Goal: Task Accomplishment & Management: Complete application form

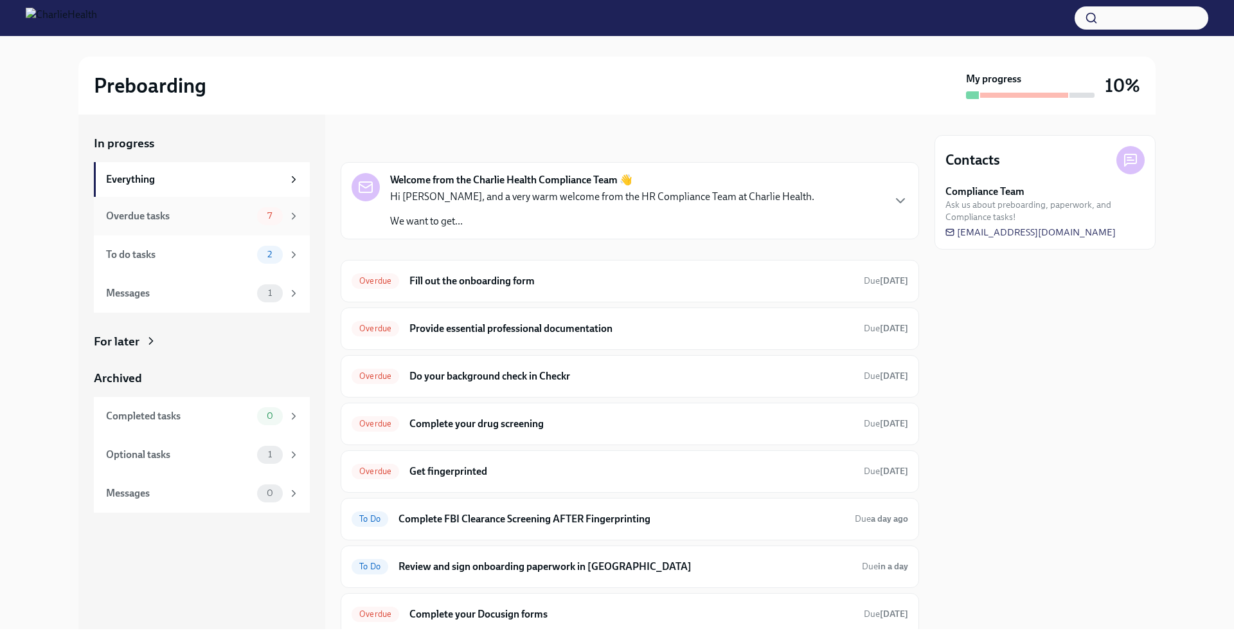
click at [208, 227] on div "Overdue tasks 7" at bounding box center [202, 216] width 216 height 39
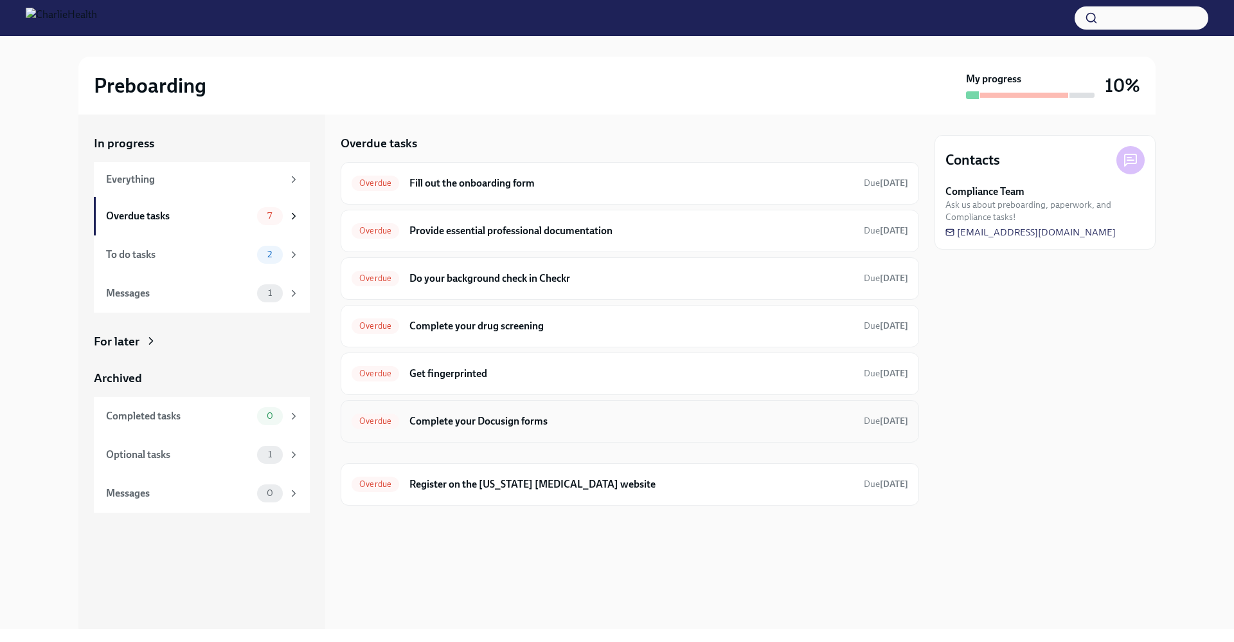
click at [626, 419] on h6 "Complete your Docusign forms" at bounding box center [632, 421] width 444 height 14
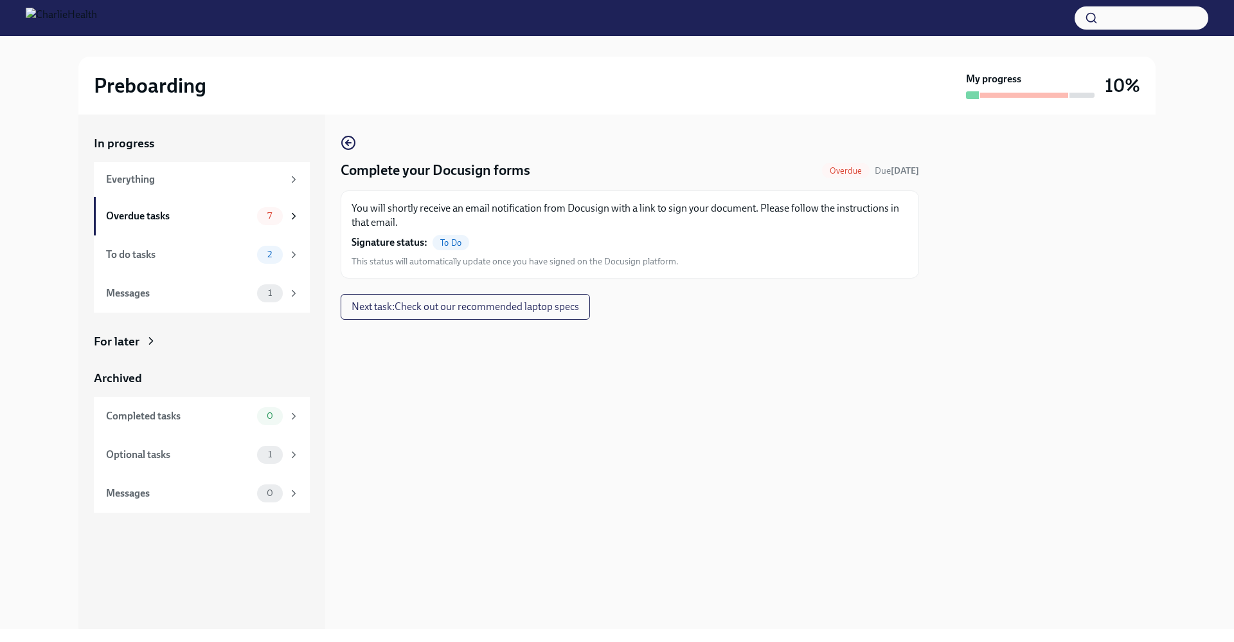
click at [455, 242] on span "To Do" at bounding box center [451, 243] width 37 height 10
click at [246, 263] on div "To do tasks 2" at bounding box center [202, 254] width 216 height 39
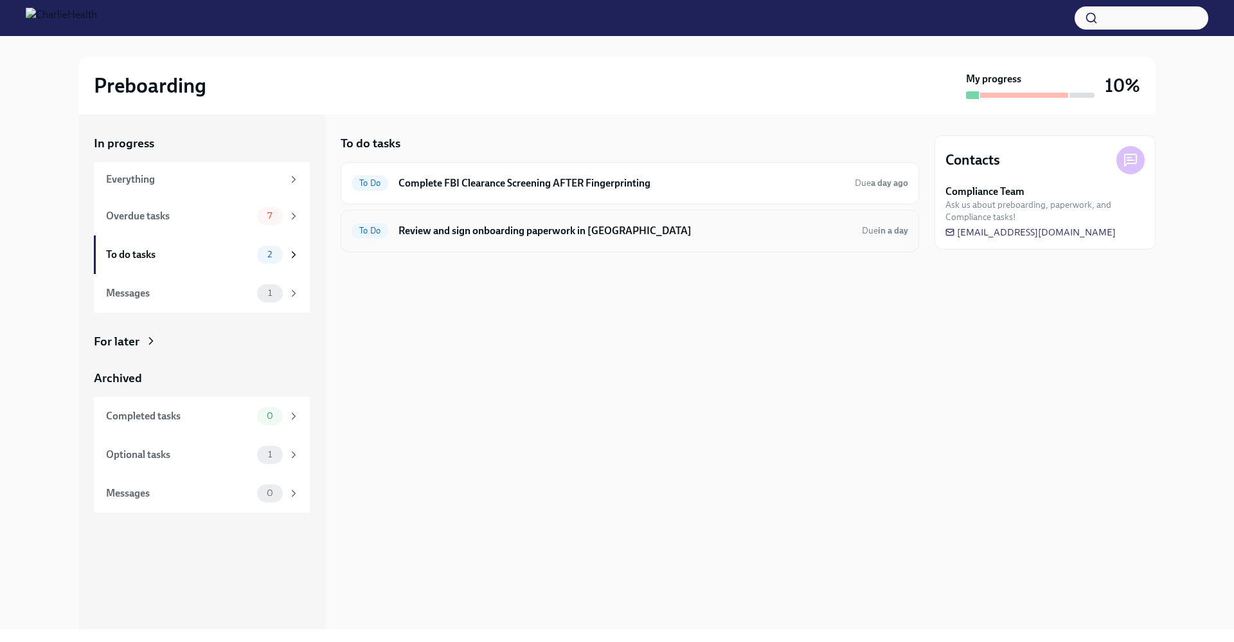
click at [563, 237] on h6 "Review and sign onboarding paperwork in [GEOGRAPHIC_DATA]" at bounding box center [625, 231] width 453 height 14
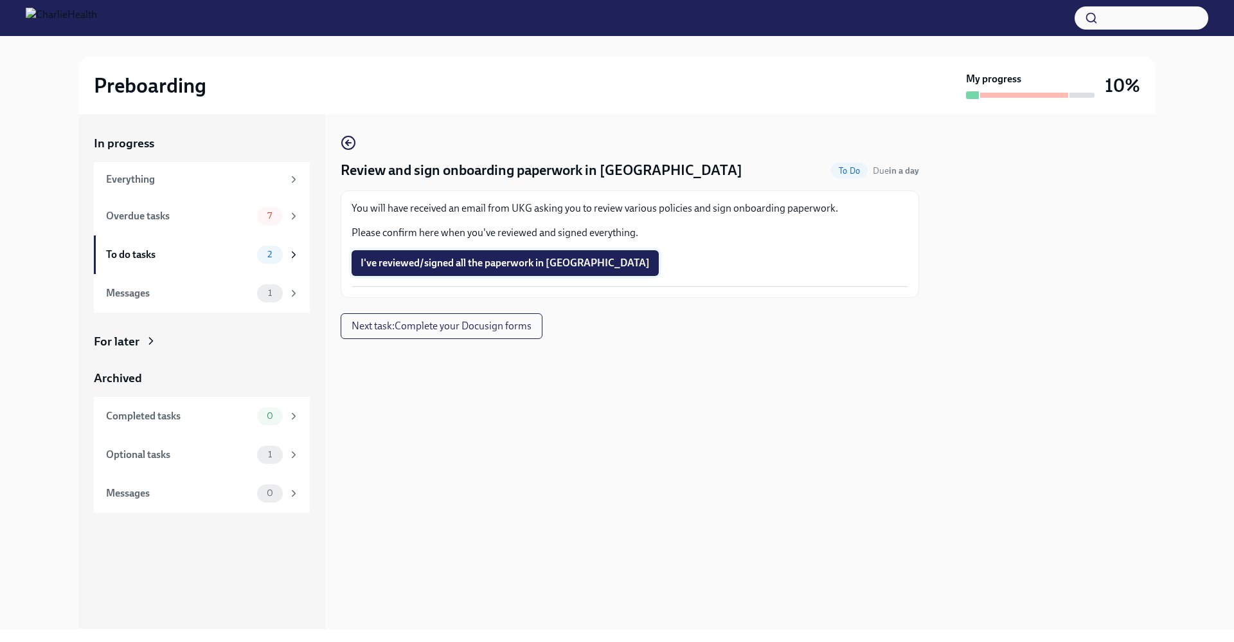
click at [494, 266] on span "I've reviewed/signed all the paperwork in [GEOGRAPHIC_DATA]" at bounding box center [505, 263] width 289 height 13
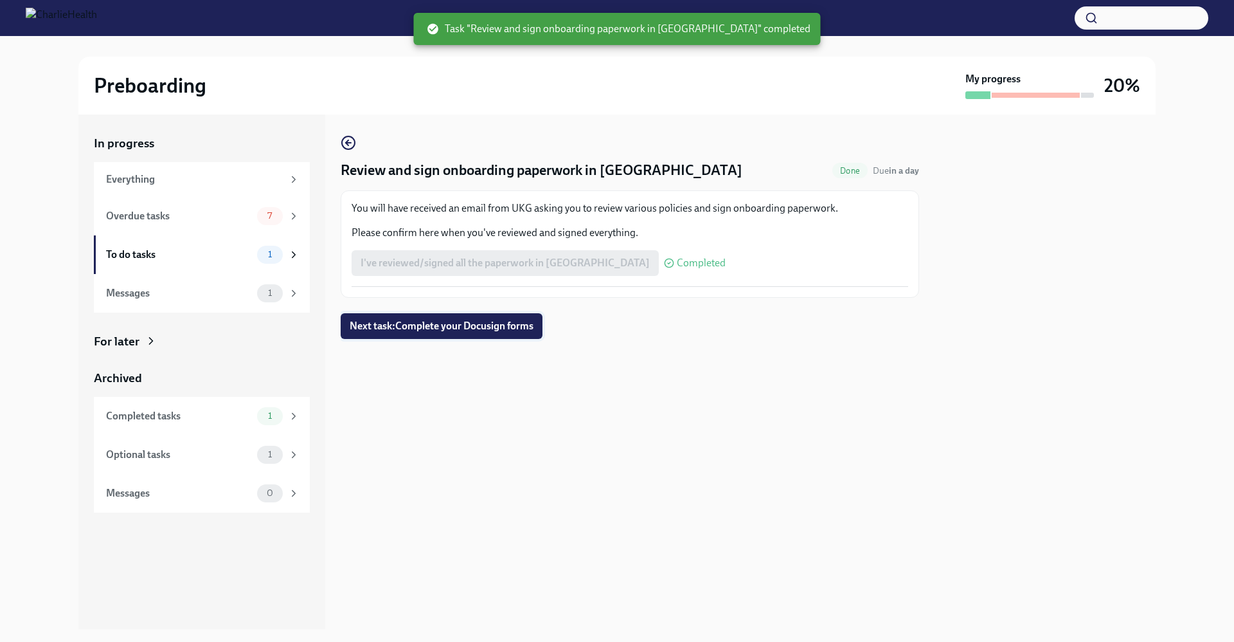
click at [526, 331] on span "Next task : Complete your Docusign forms" at bounding box center [442, 326] width 184 height 13
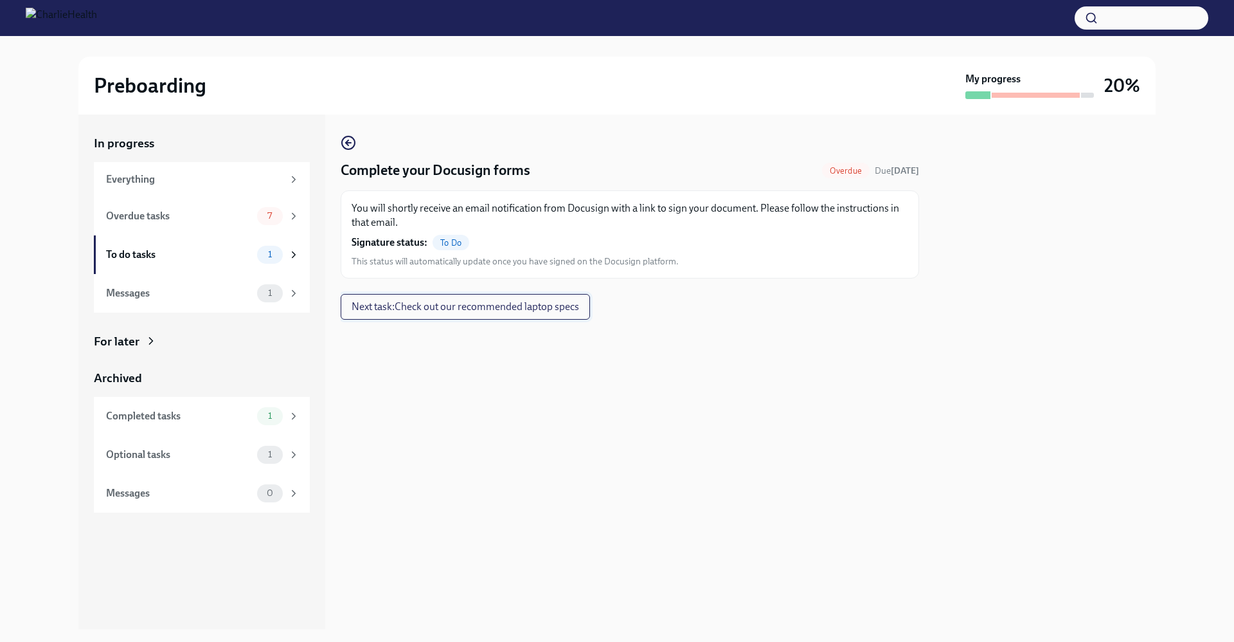
click at [570, 314] on button "Next task : Check out our recommended laptop specs" at bounding box center [465, 307] width 249 height 26
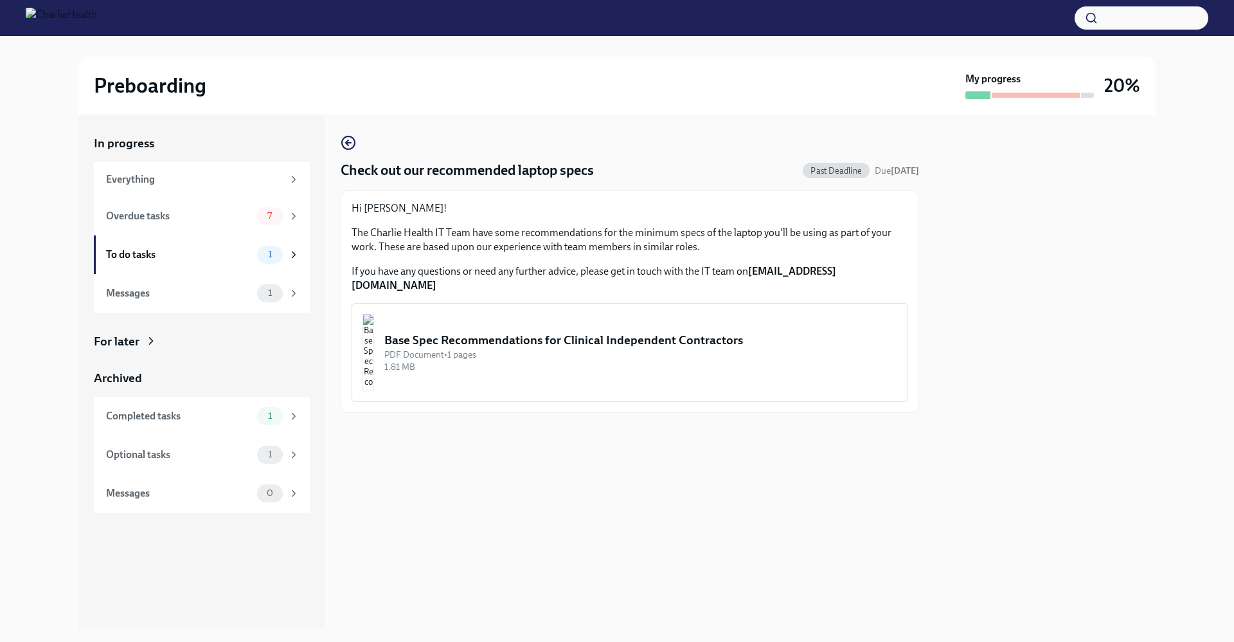
click at [374, 325] on img "button" at bounding box center [369, 352] width 12 height 77
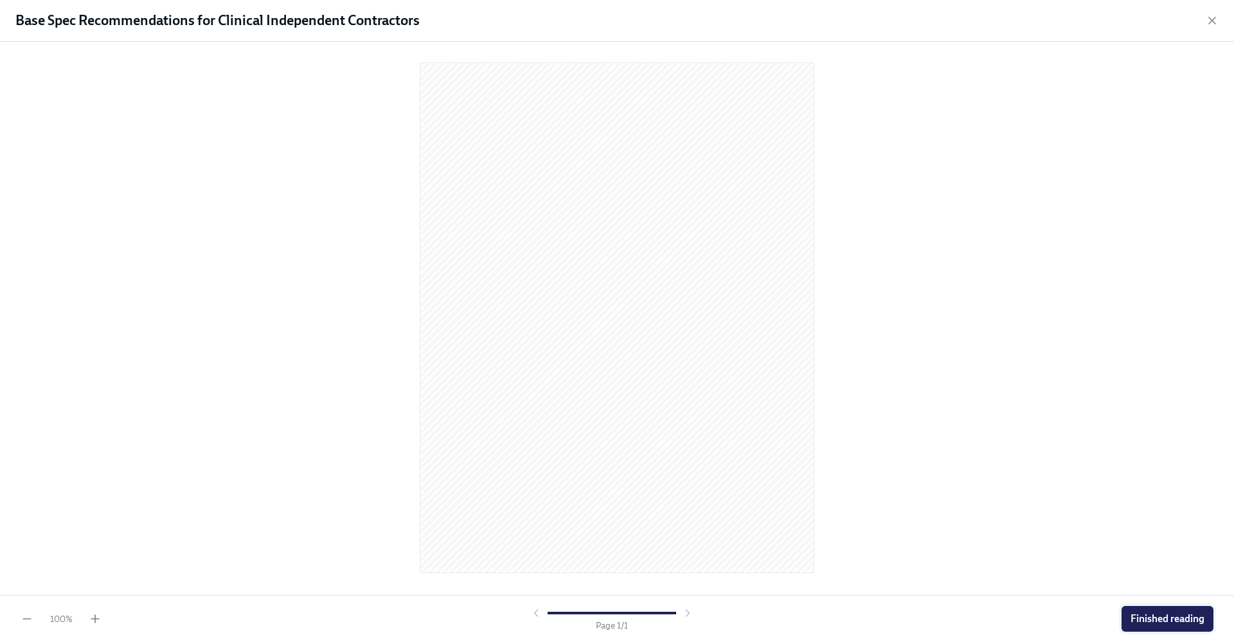
click at [1155, 624] on span "Finished reading" at bounding box center [1168, 618] width 74 height 13
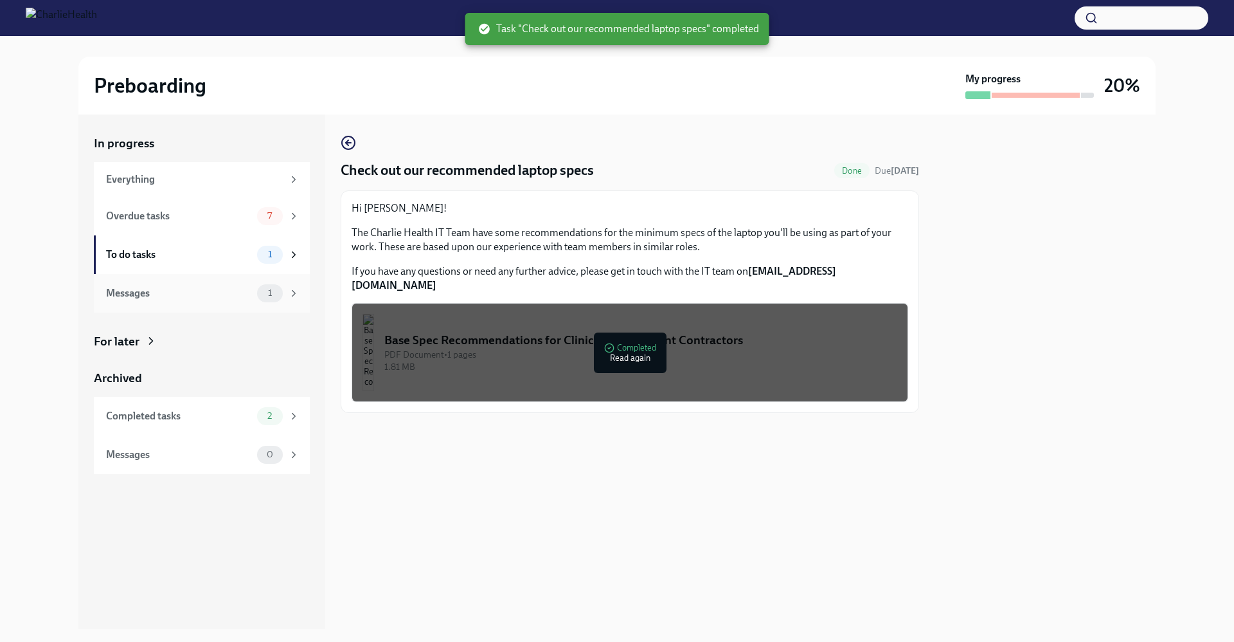
click at [239, 293] on div "Messages" at bounding box center [179, 293] width 146 height 14
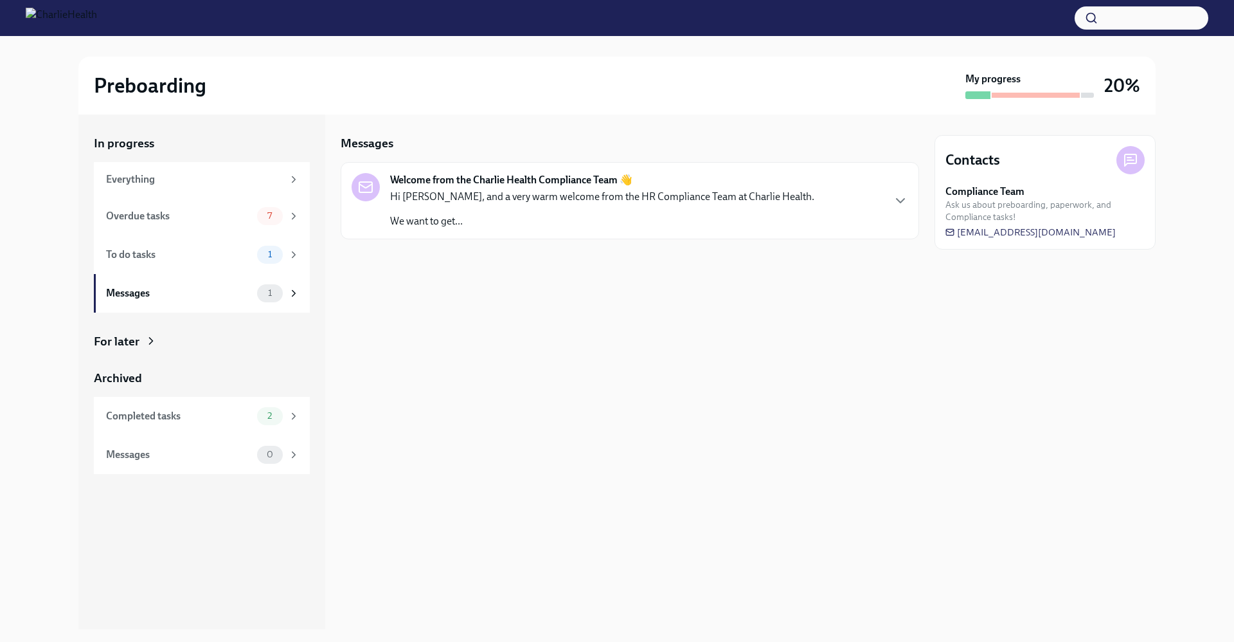
click at [727, 193] on p "Hi [PERSON_NAME], and a very warm welcome from the HR Compliance Team at Charli…" at bounding box center [602, 197] width 424 height 14
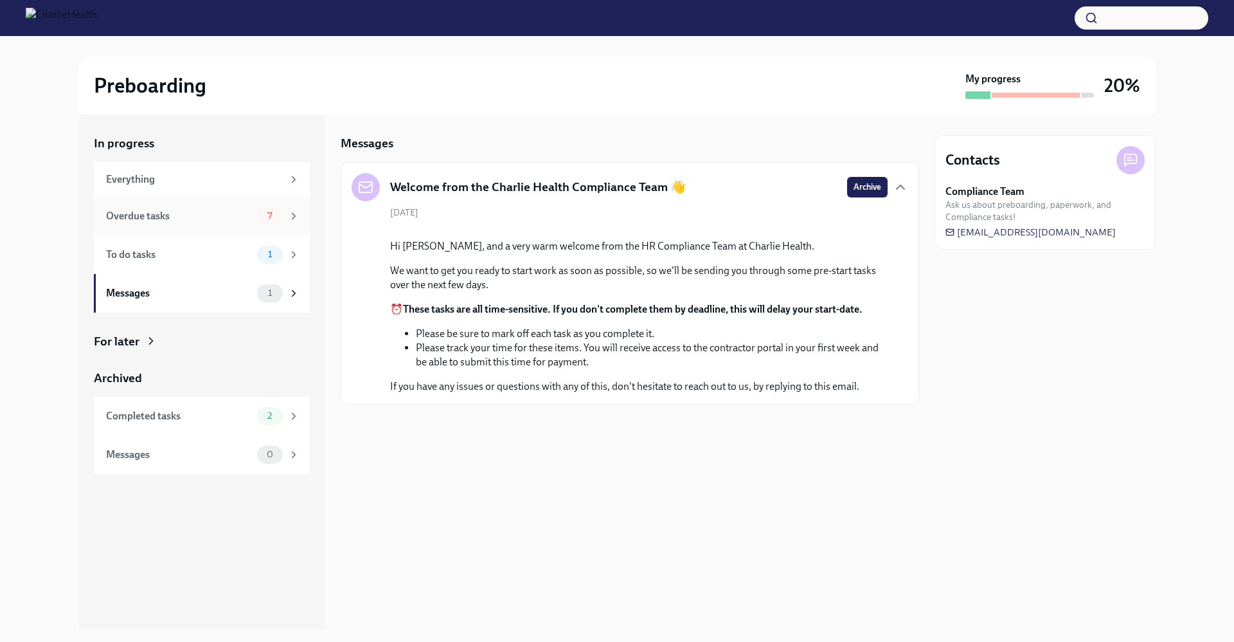
click at [204, 223] on div "Overdue tasks 7" at bounding box center [203, 216] width 194 height 18
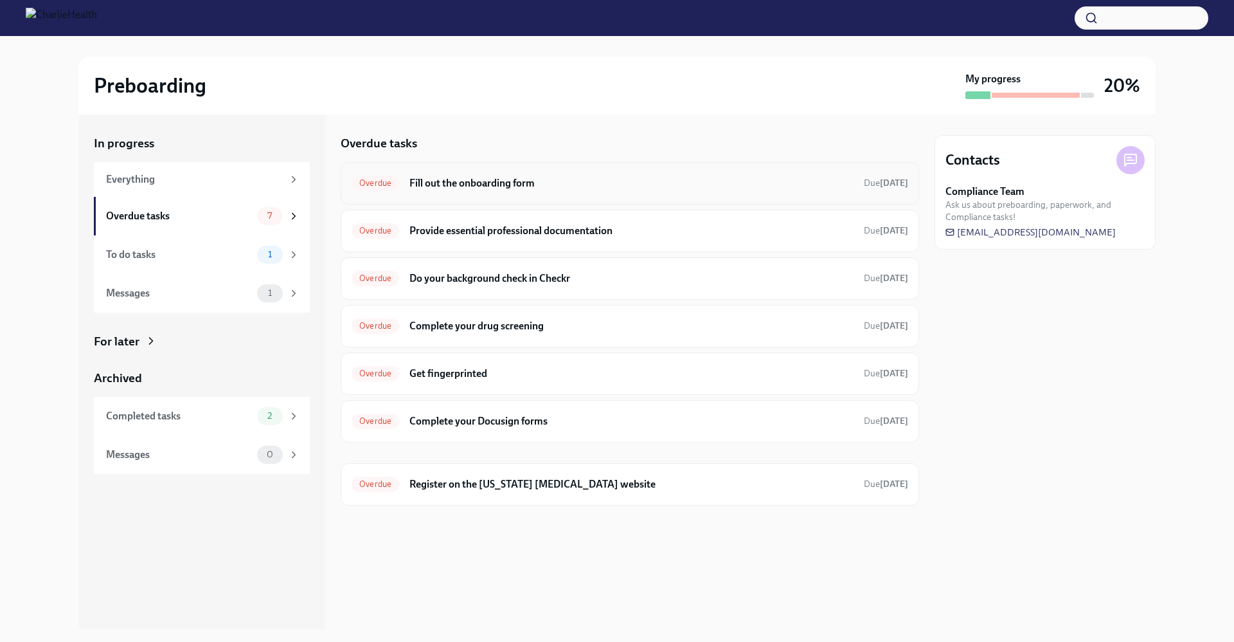
click at [453, 187] on h6 "Fill out the onboarding form" at bounding box center [632, 183] width 444 height 14
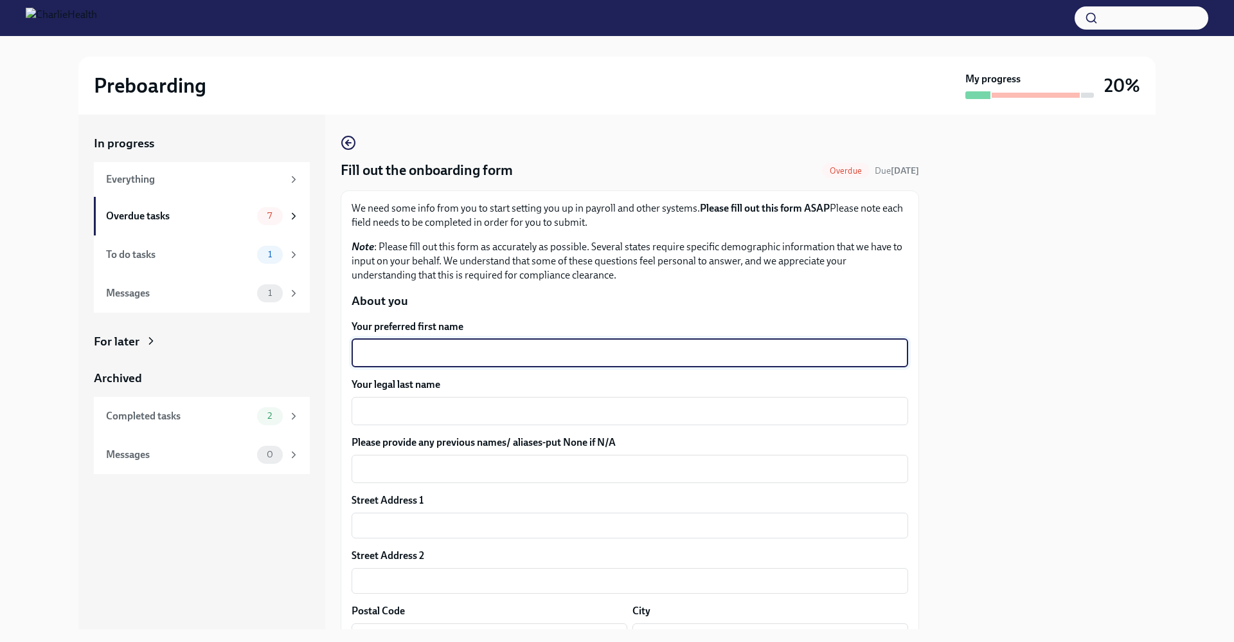
click at [422, 351] on textarea "Your preferred first name" at bounding box center [629, 352] width 541 height 15
type textarea "[PERSON_NAME]"
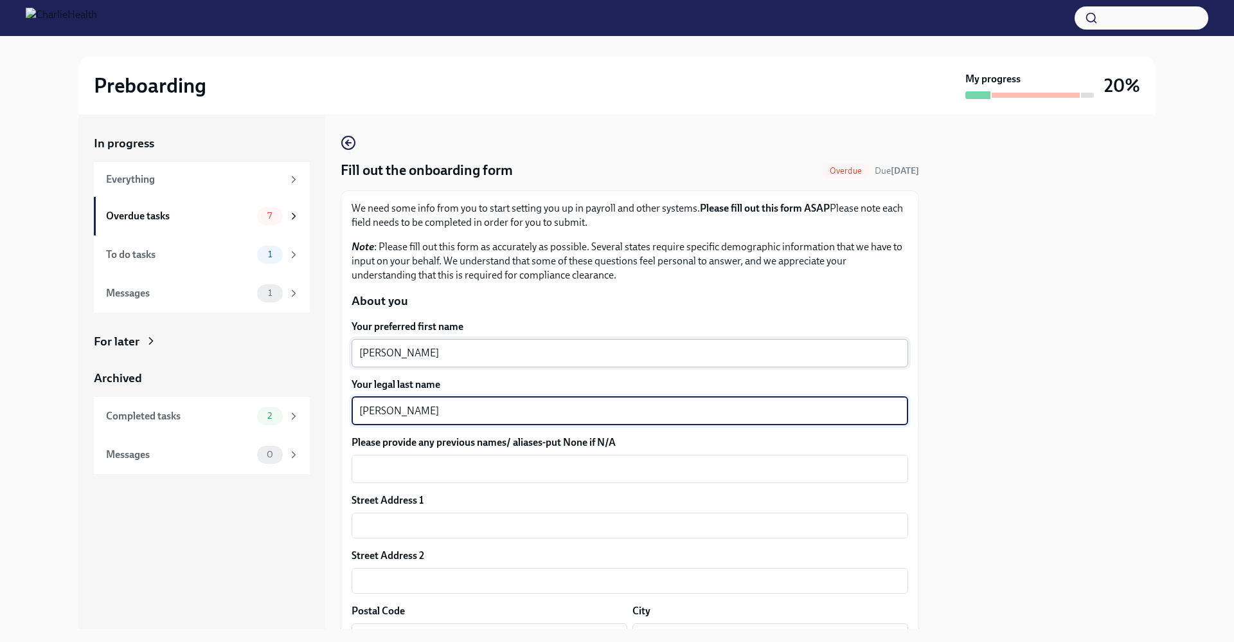
type textarea "[PERSON_NAME]"
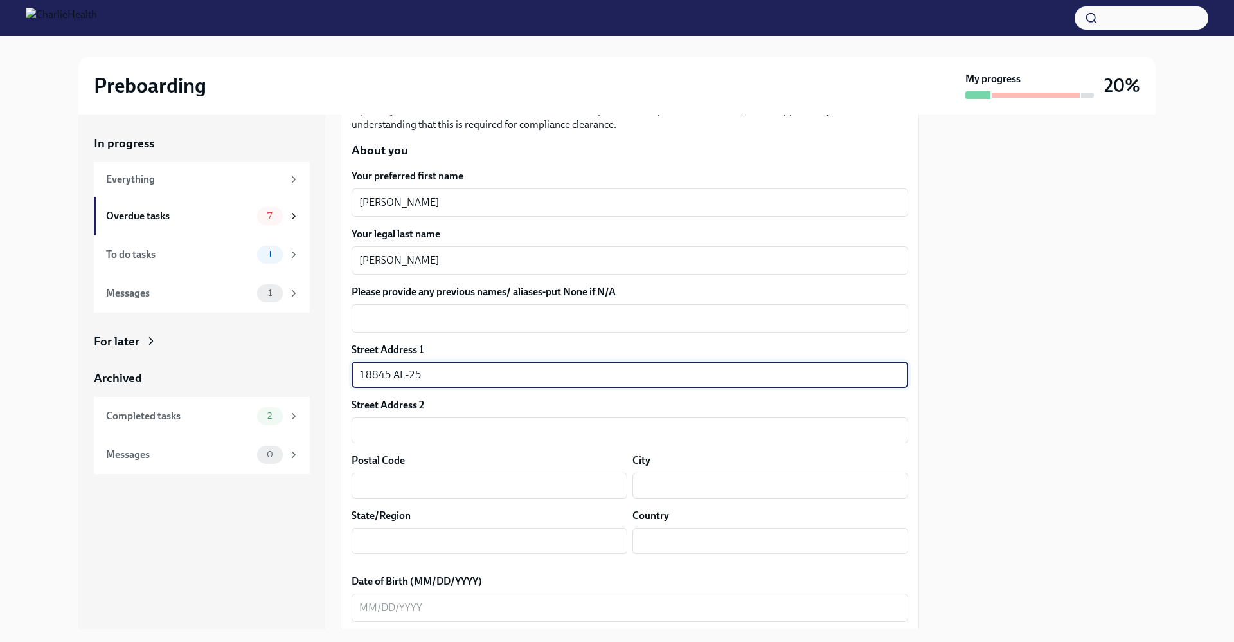
scroll to position [179, 0]
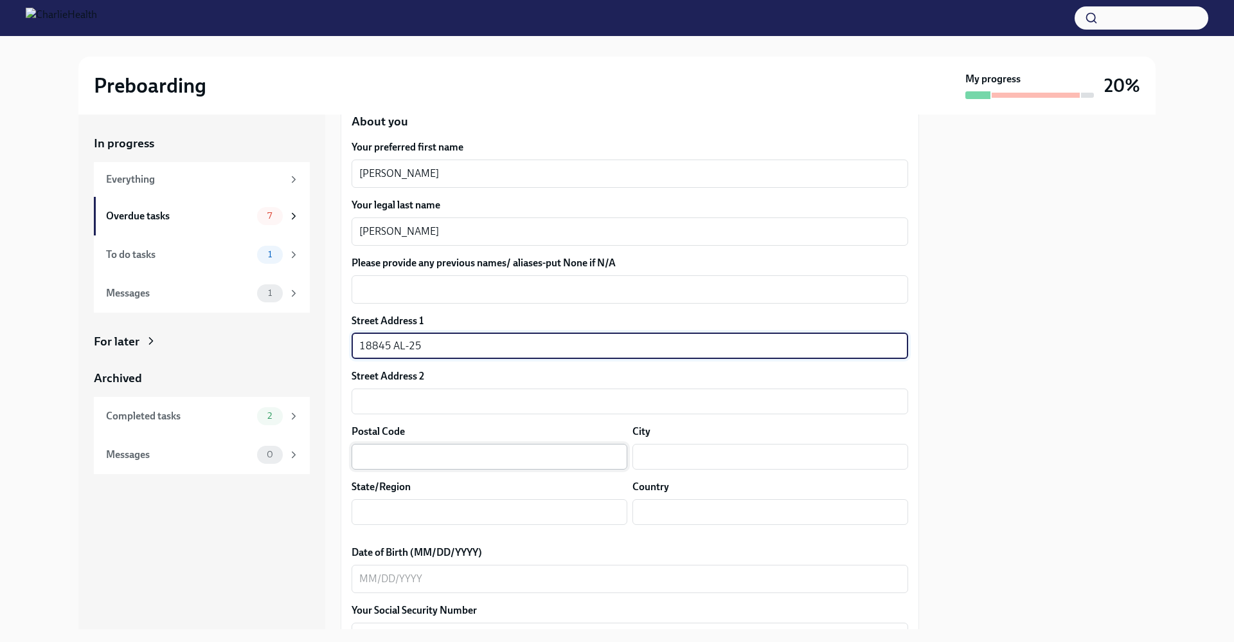
type input "18845 AL-25"
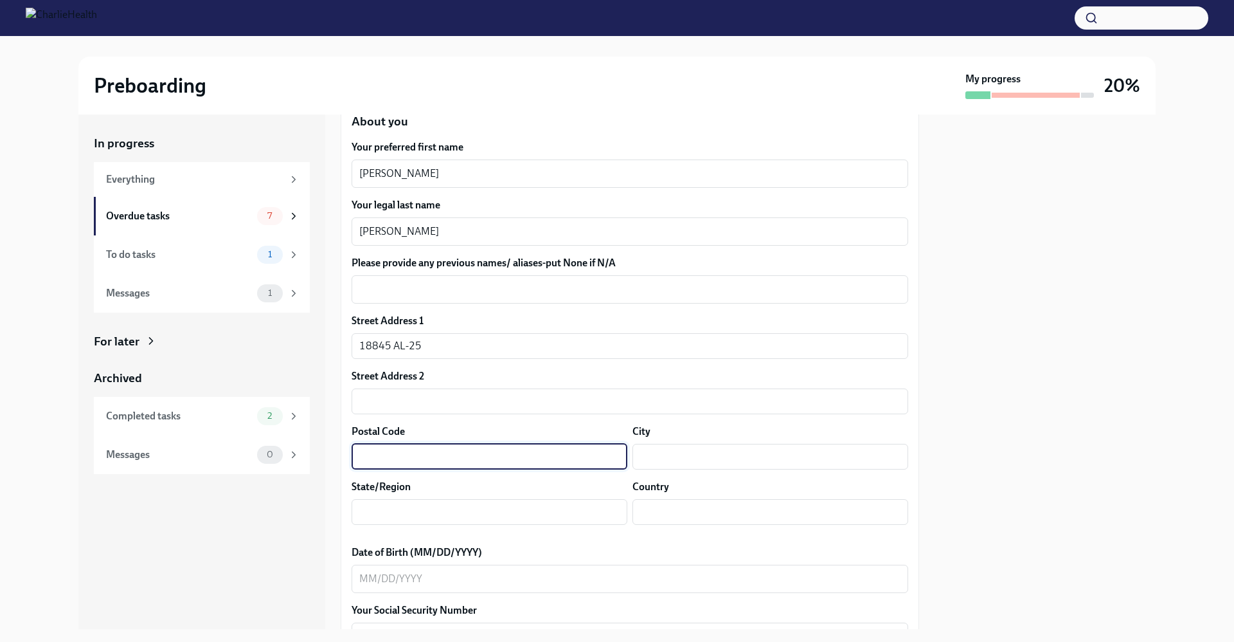
click at [426, 446] on input "text" at bounding box center [490, 457] width 276 height 26
type input "36744"
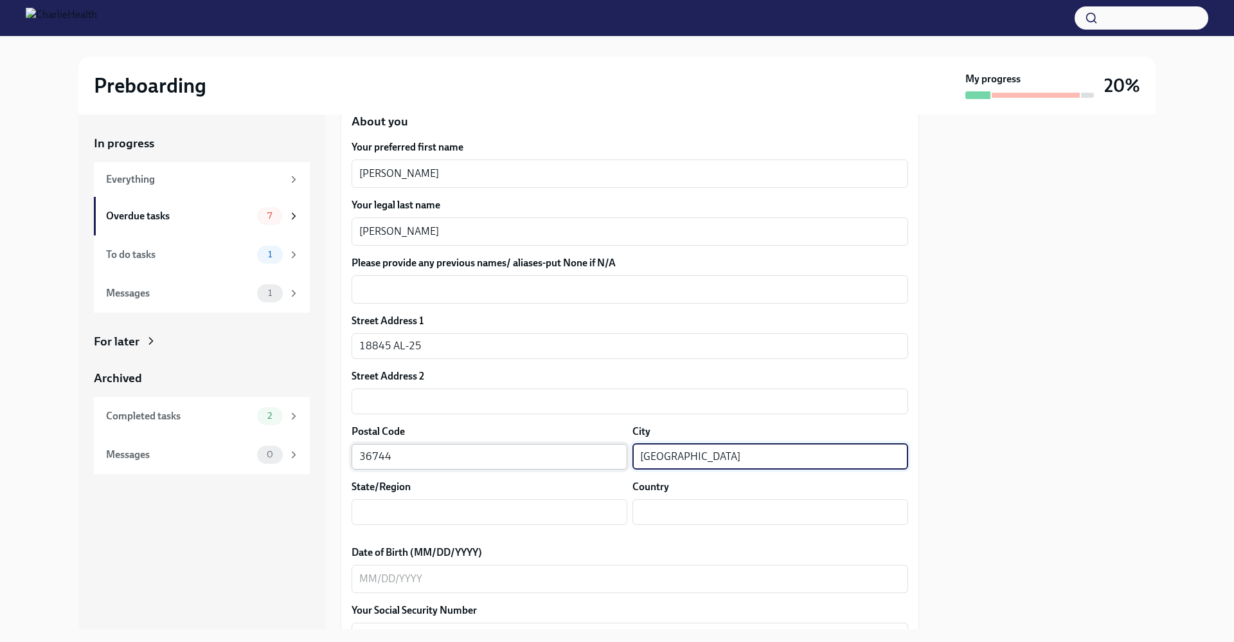
type input "[GEOGRAPHIC_DATA]"
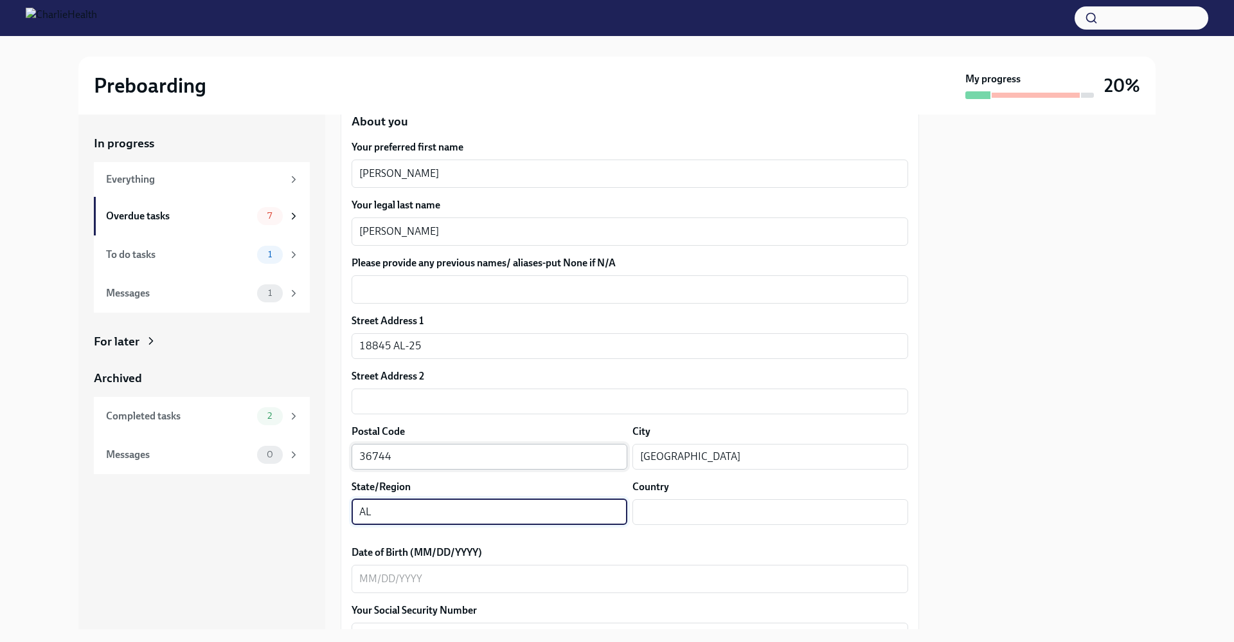
type input "AL"
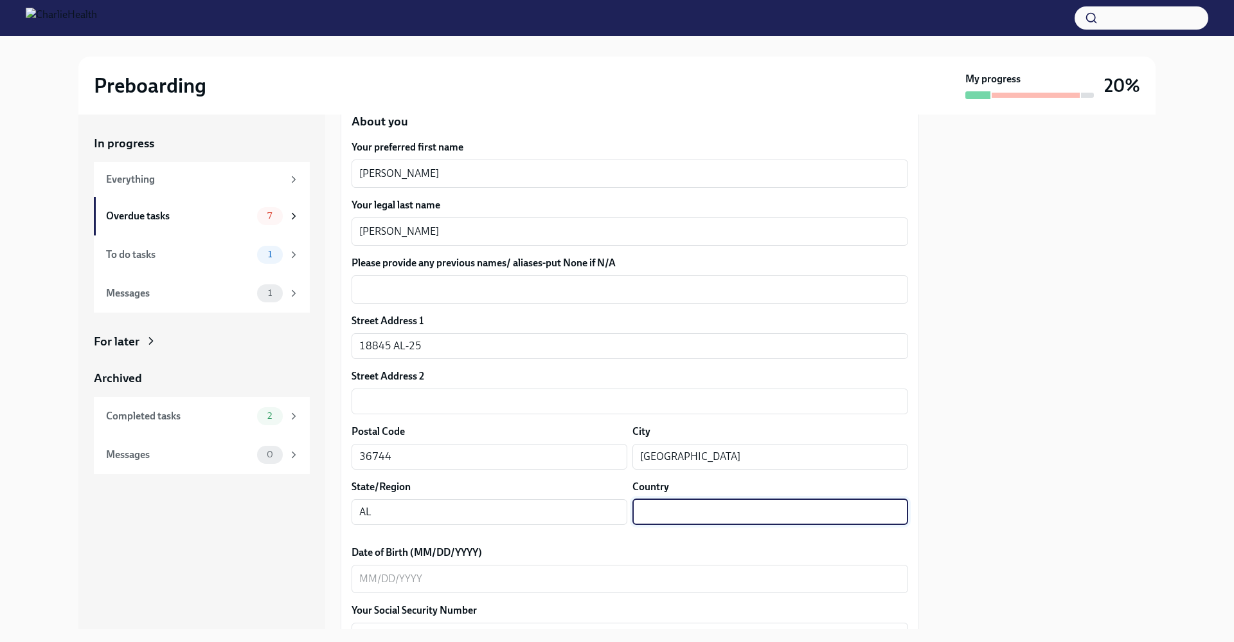
click at [711, 512] on input "text" at bounding box center [771, 512] width 276 height 26
type input "[GEOGRAPHIC_DATA]"
click at [465, 590] on div "x ​" at bounding box center [630, 579] width 557 height 28
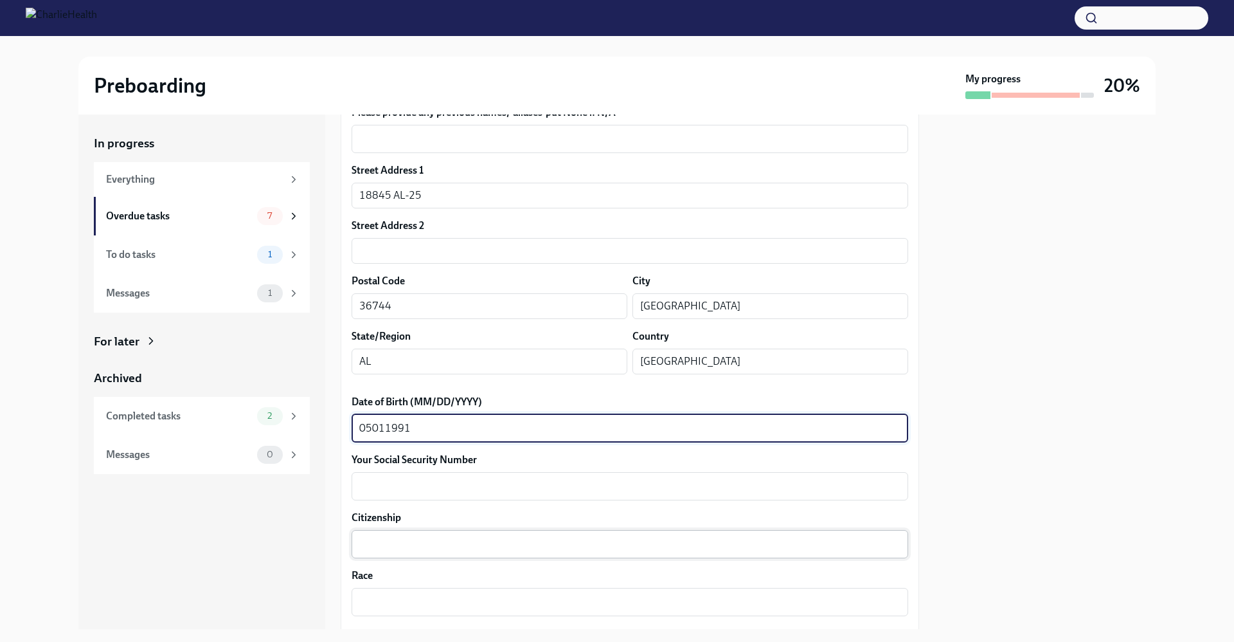
scroll to position [401, 0]
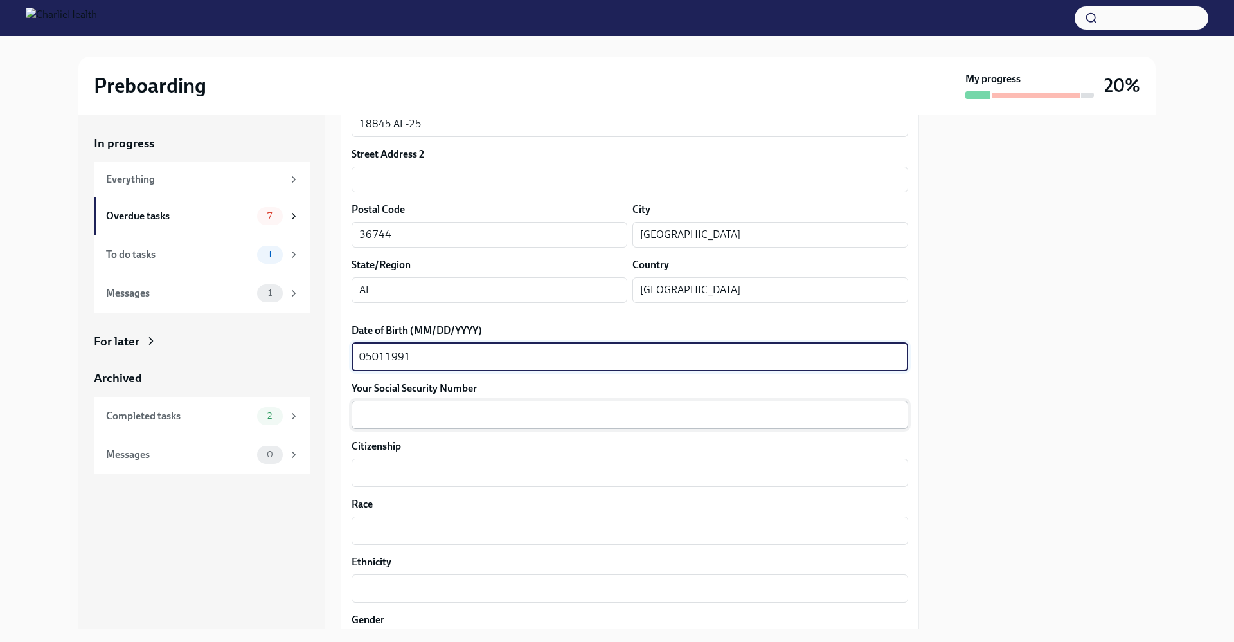
type textarea "05011991"
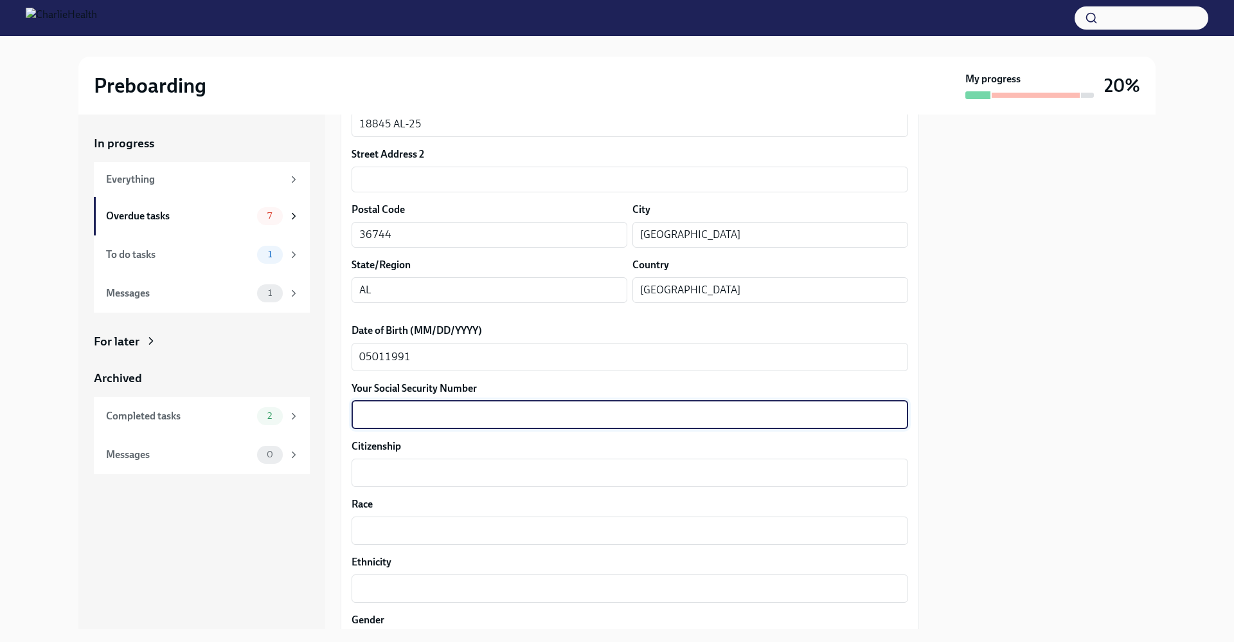
click at [441, 407] on textarea "Your Social Security Number" at bounding box center [629, 414] width 541 height 15
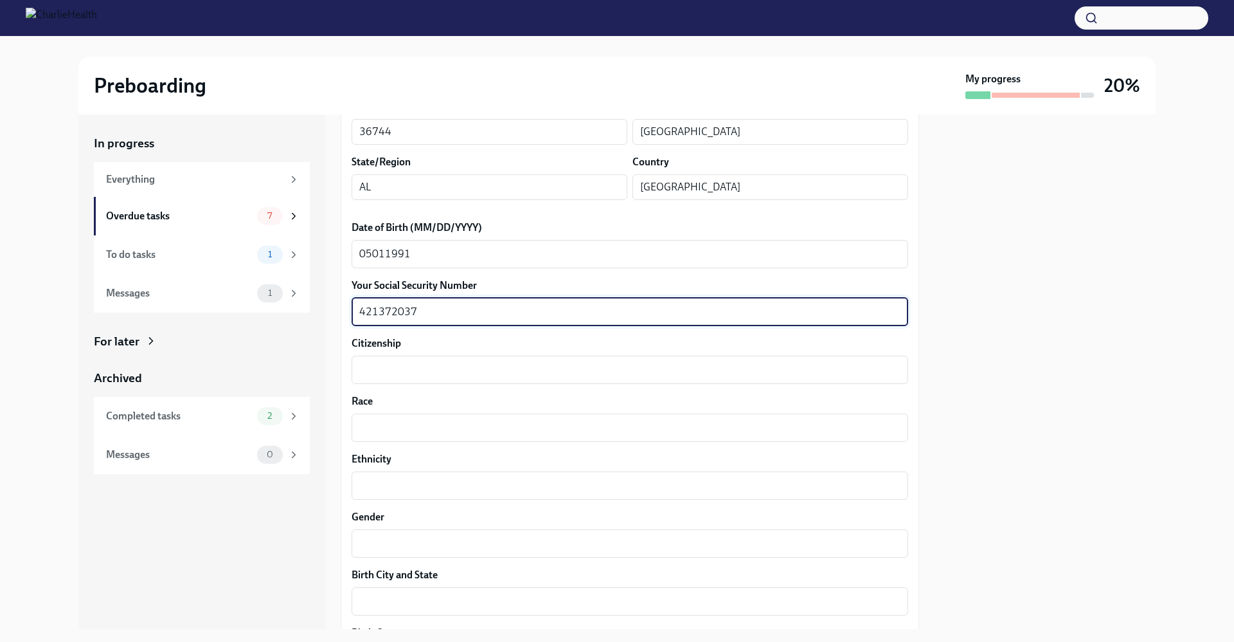
scroll to position [512, 0]
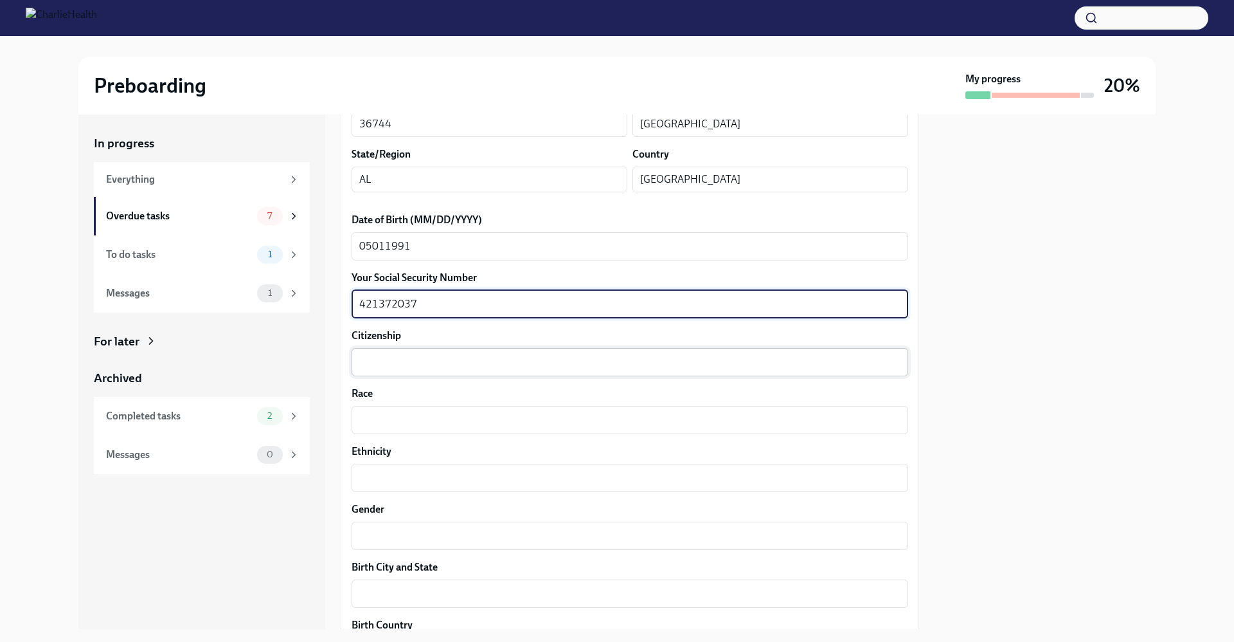
type textarea "421372037"
click at [405, 359] on textarea "Citizenship" at bounding box center [629, 361] width 541 height 15
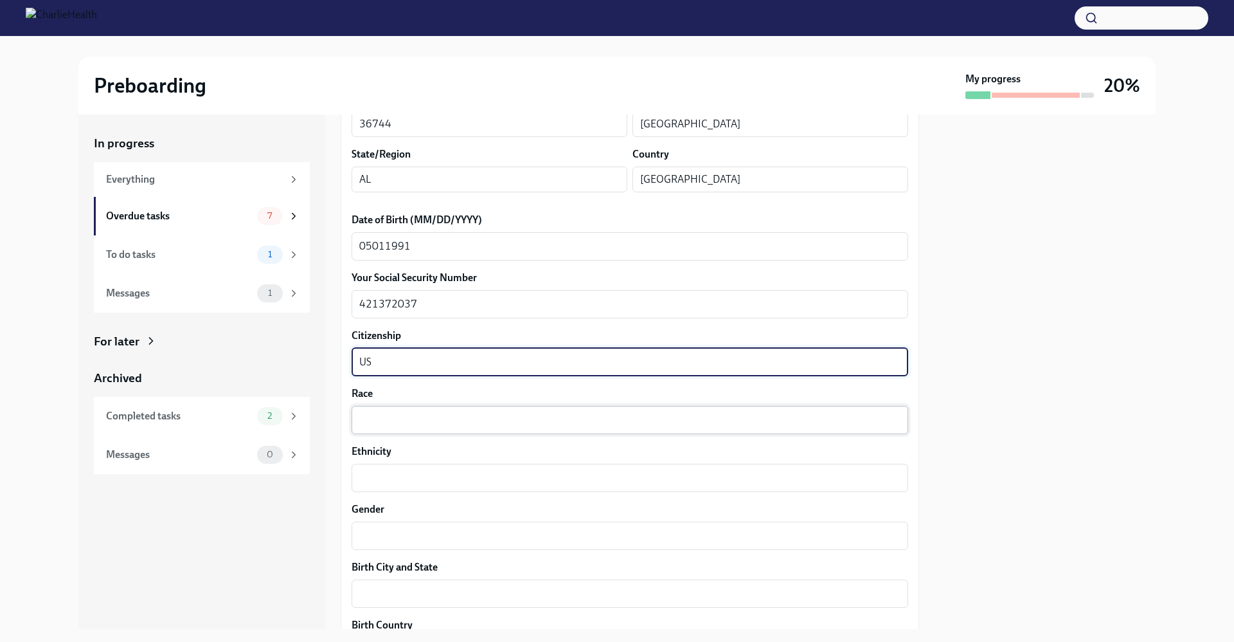
type textarea "US"
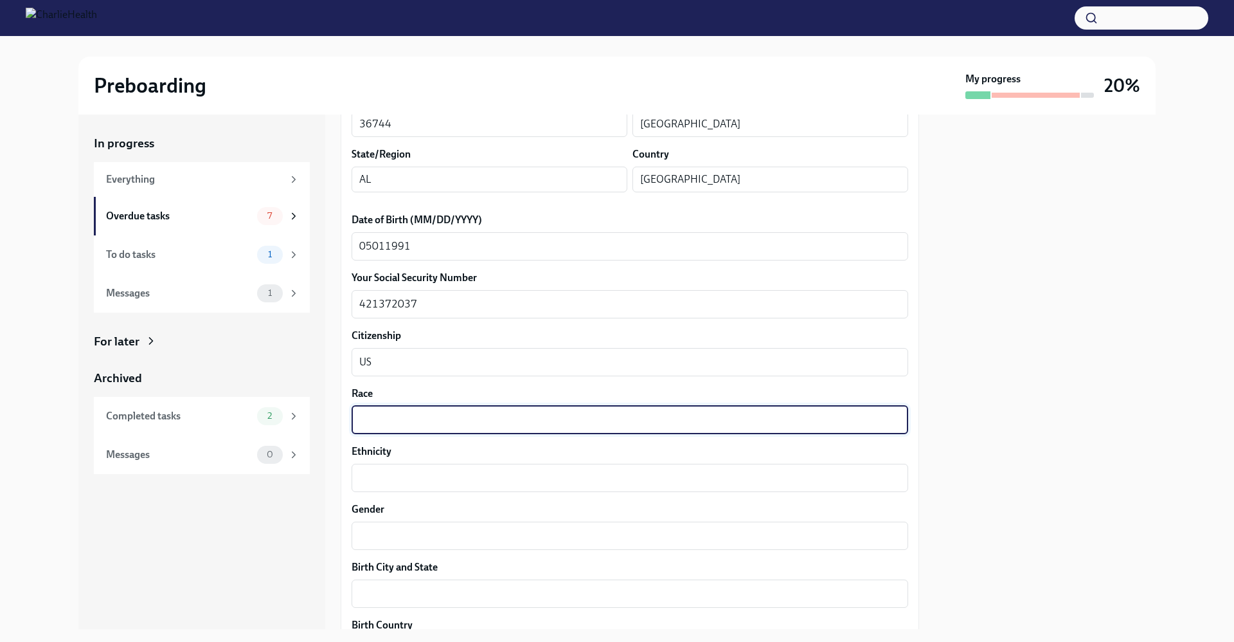
click at [382, 413] on textarea "Race" at bounding box center [629, 419] width 541 height 15
type textarea "Black"
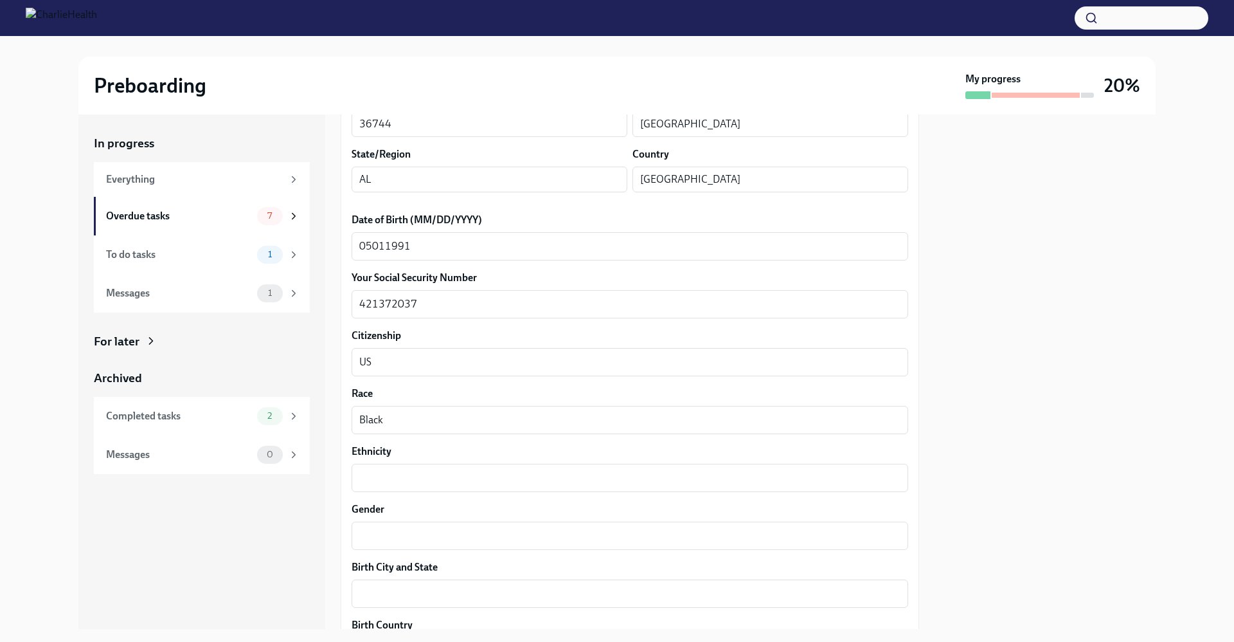
click at [379, 462] on div "Ethnicity x ​" at bounding box center [630, 468] width 557 height 48
click at [386, 489] on div "x ​" at bounding box center [630, 478] width 557 height 28
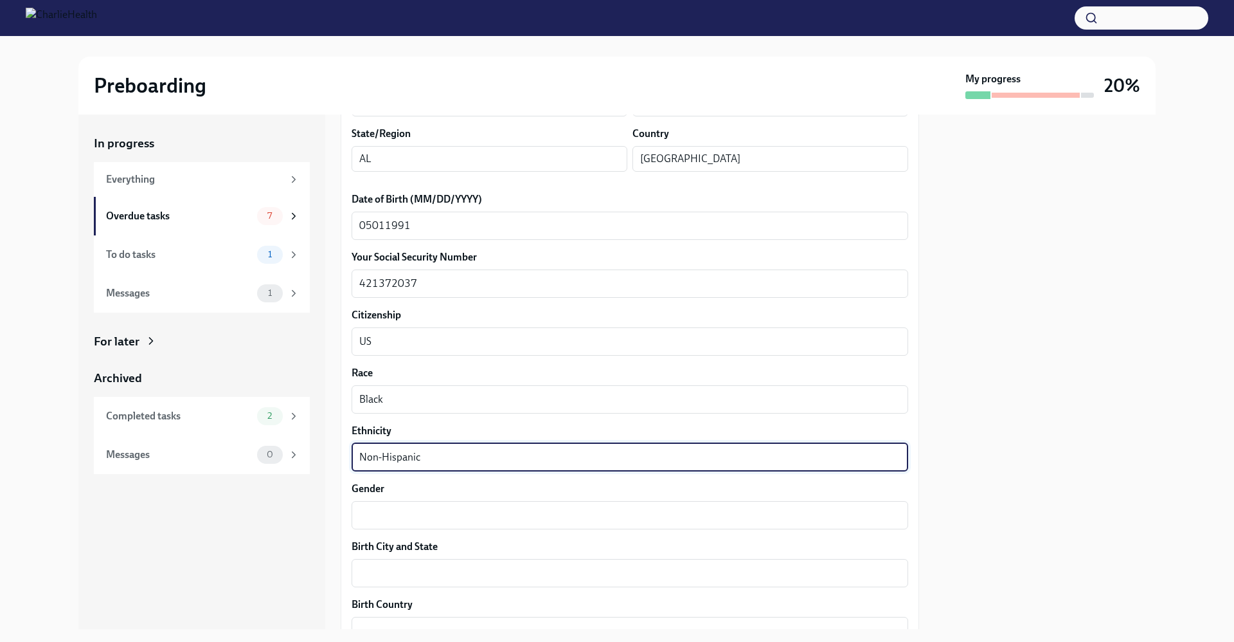
scroll to position [601, 0]
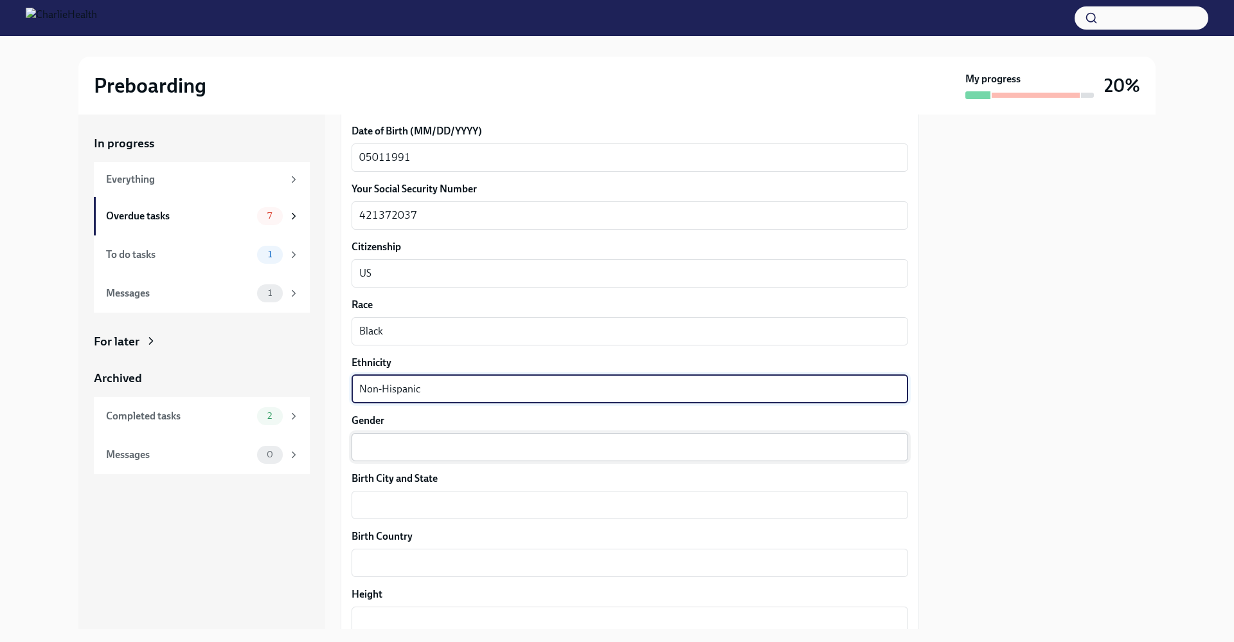
type textarea "Non-Hispanic"
click at [408, 453] on textarea "Gender" at bounding box center [629, 446] width 541 height 15
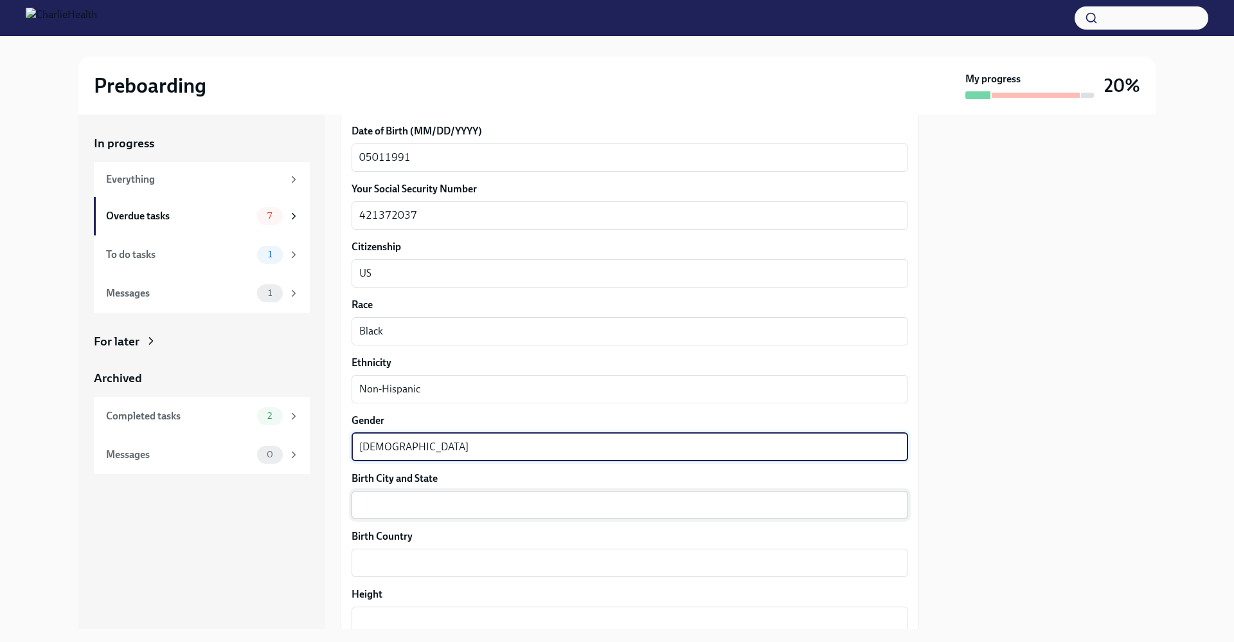
type textarea "[DEMOGRAPHIC_DATA]"
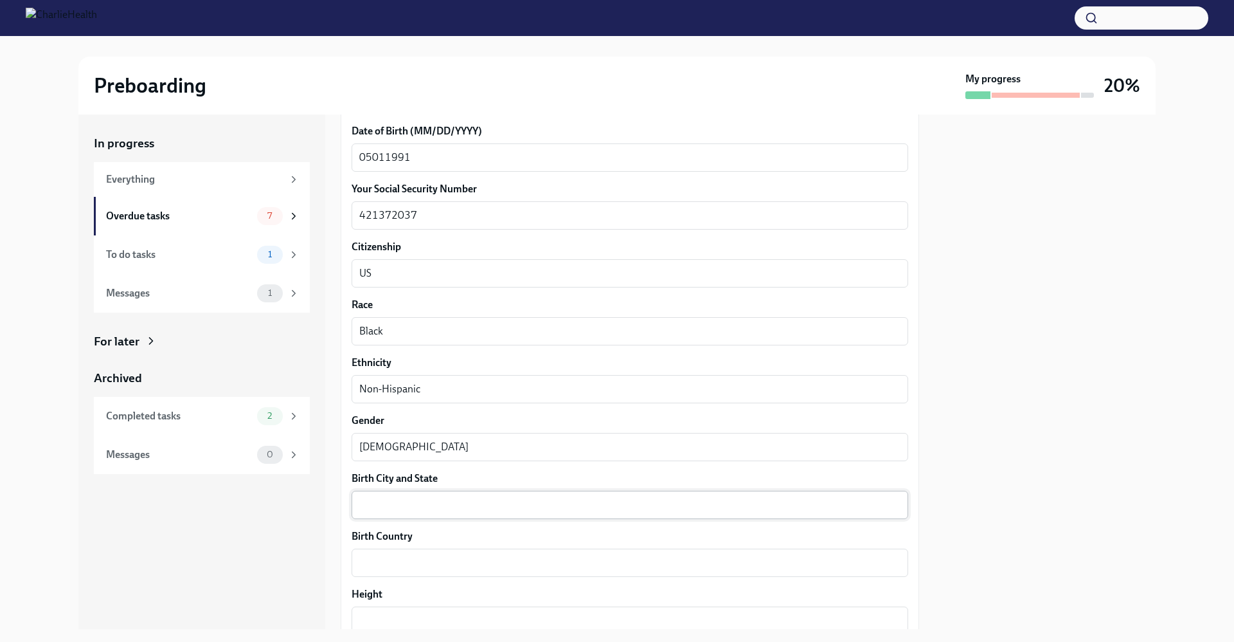
click at [483, 494] on div "x ​" at bounding box center [630, 505] width 557 height 28
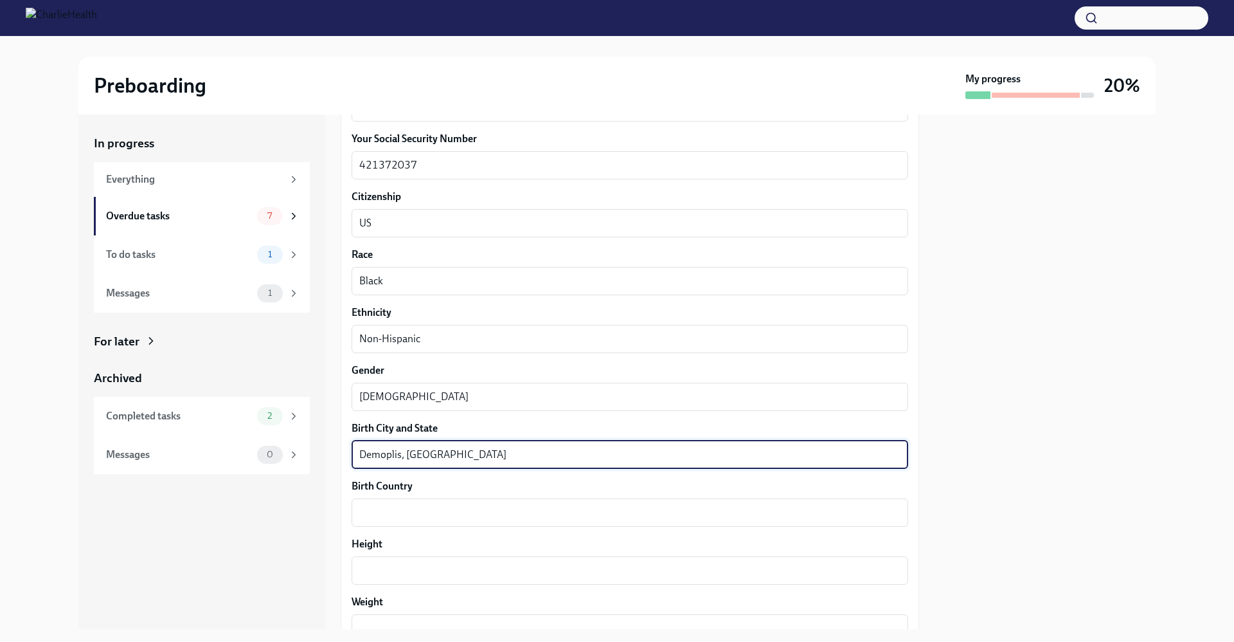
scroll to position [691, 0]
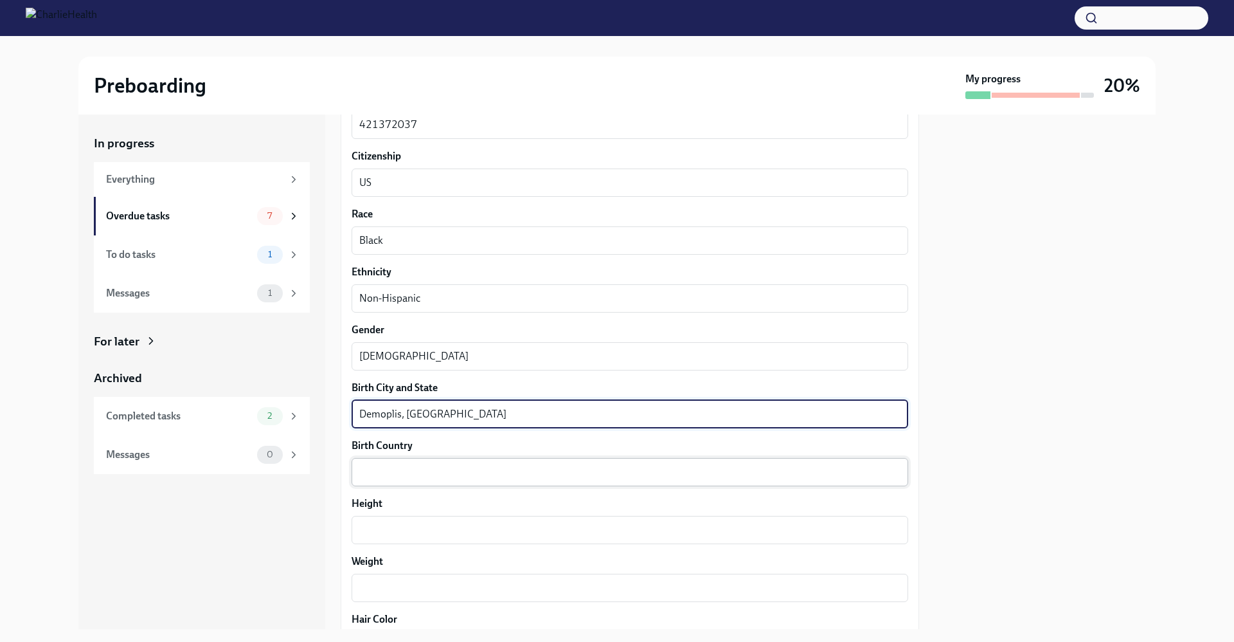
type textarea "Demoplis, [GEOGRAPHIC_DATA]"
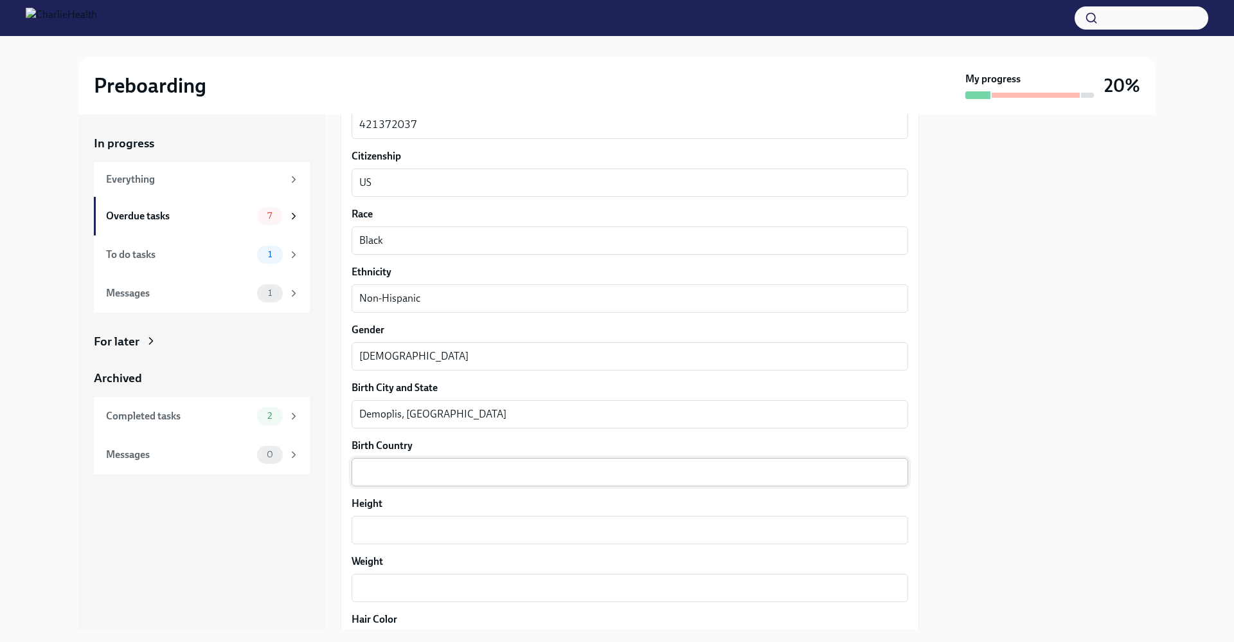
click at [471, 463] on div "x ​" at bounding box center [630, 472] width 557 height 28
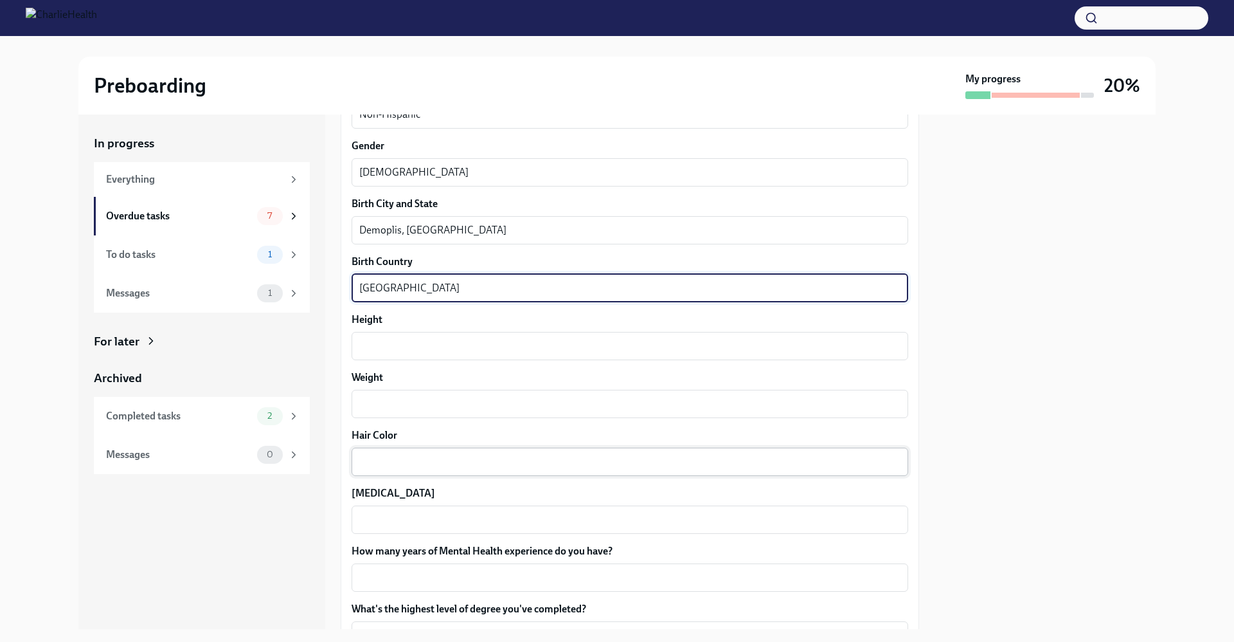
scroll to position [876, 0]
type textarea "[GEOGRAPHIC_DATA]"
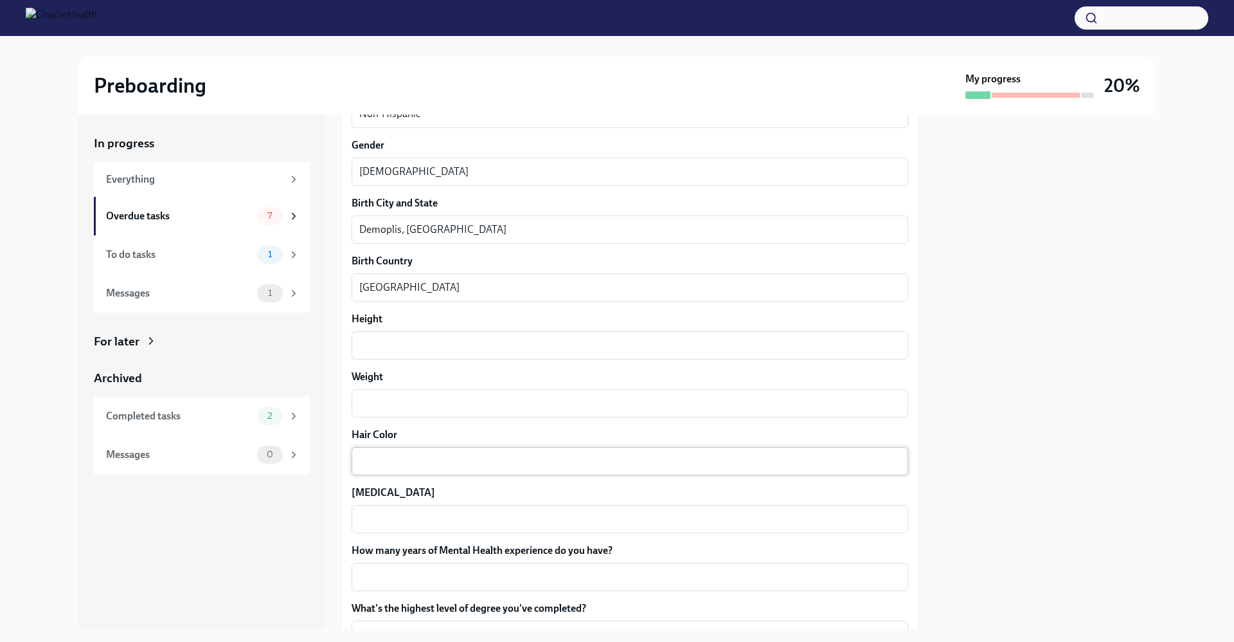
click at [461, 474] on div "x ​" at bounding box center [630, 461] width 557 height 28
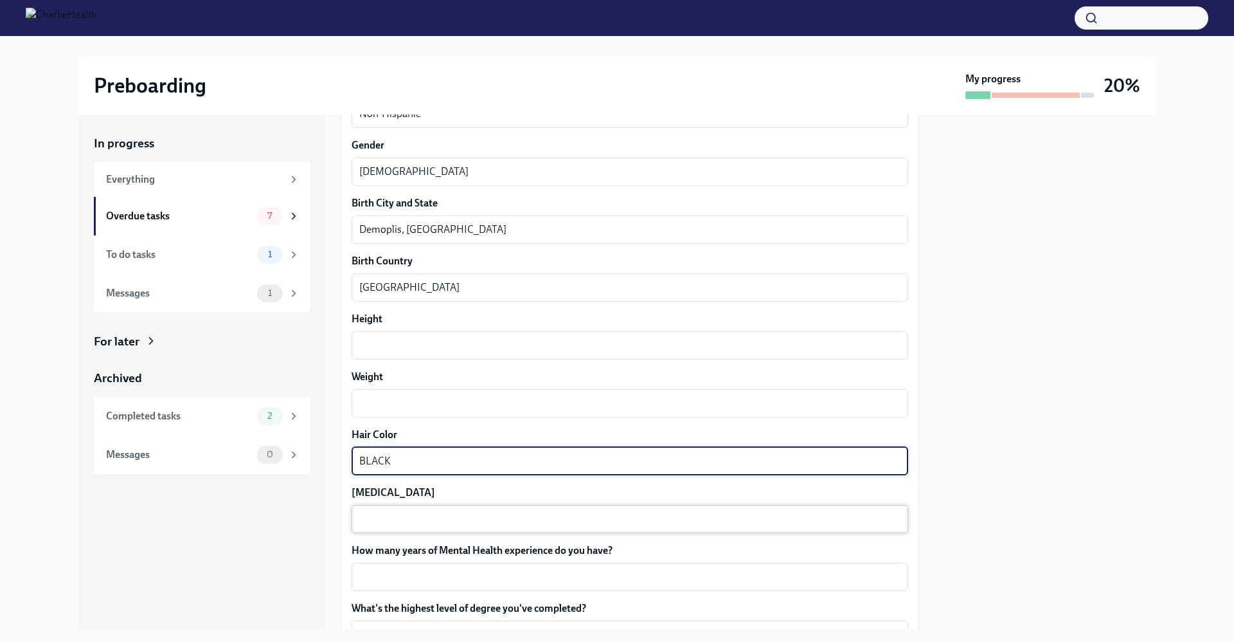
type textarea "BLACK"
click at [406, 514] on textarea "[MEDICAL_DATA]" at bounding box center [629, 518] width 541 height 15
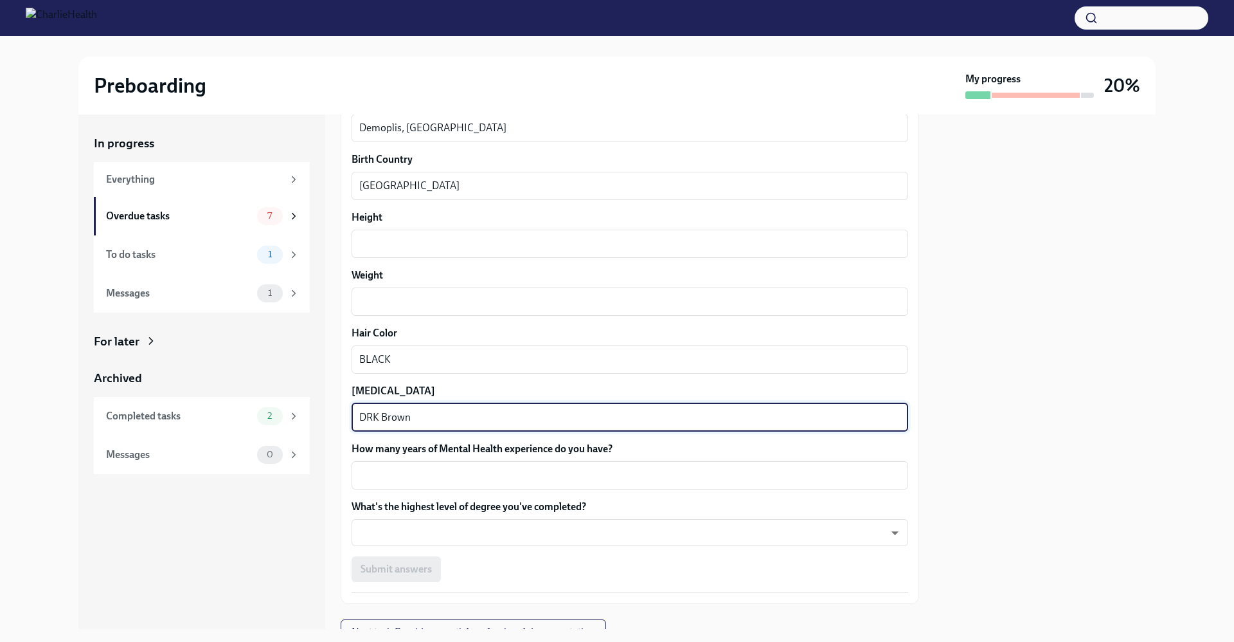
scroll to position [987, 0]
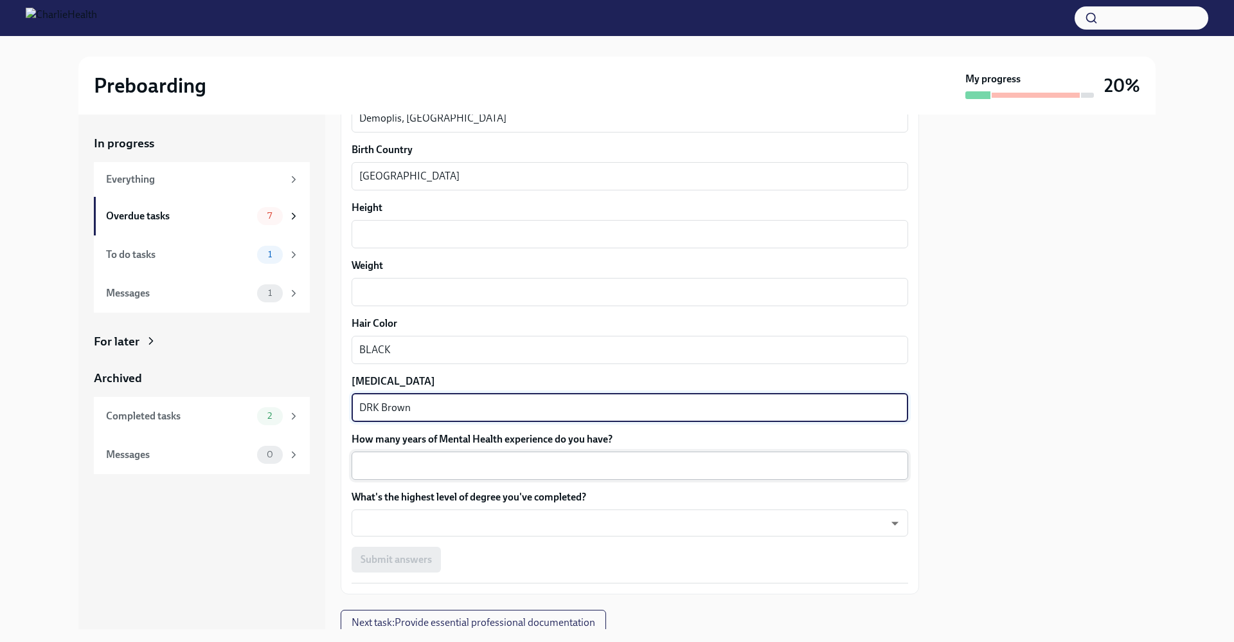
type textarea "DRK Brown"
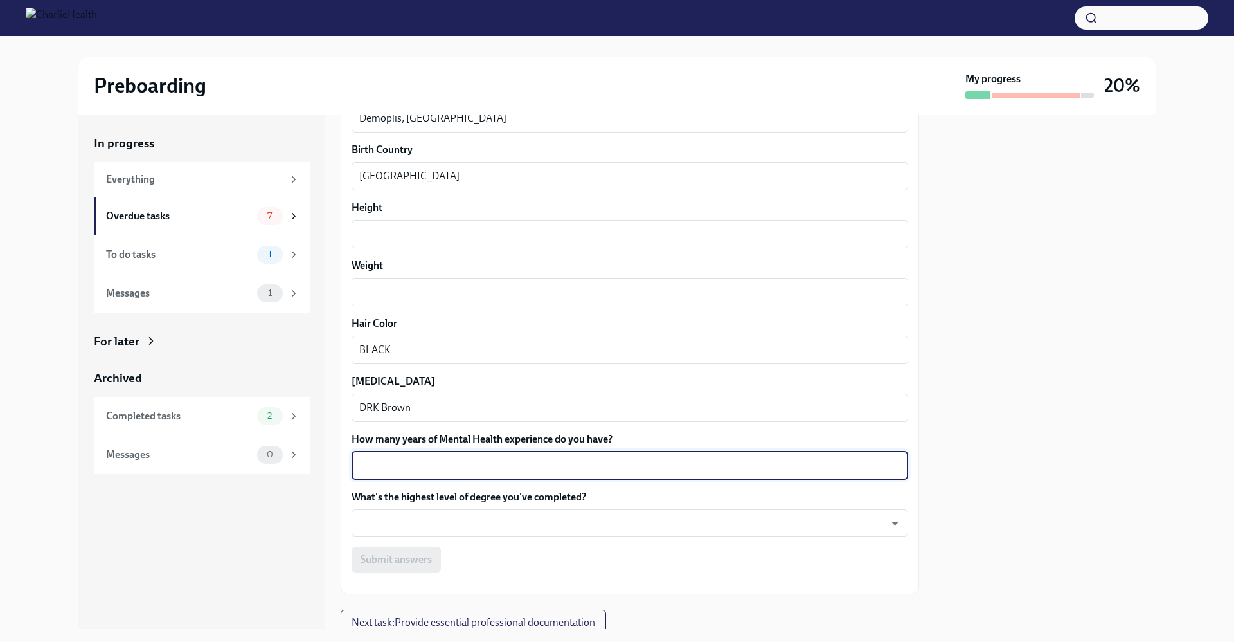
click at [473, 464] on textarea "How many years of Mental Health experience do you have?" at bounding box center [629, 465] width 541 height 15
type textarea "6"
click at [509, 521] on body "Preboarding My progress 20% In progress Everything Overdue tasks 7 To do tasks …" at bounding box center [617, 321] width 1234 height 642
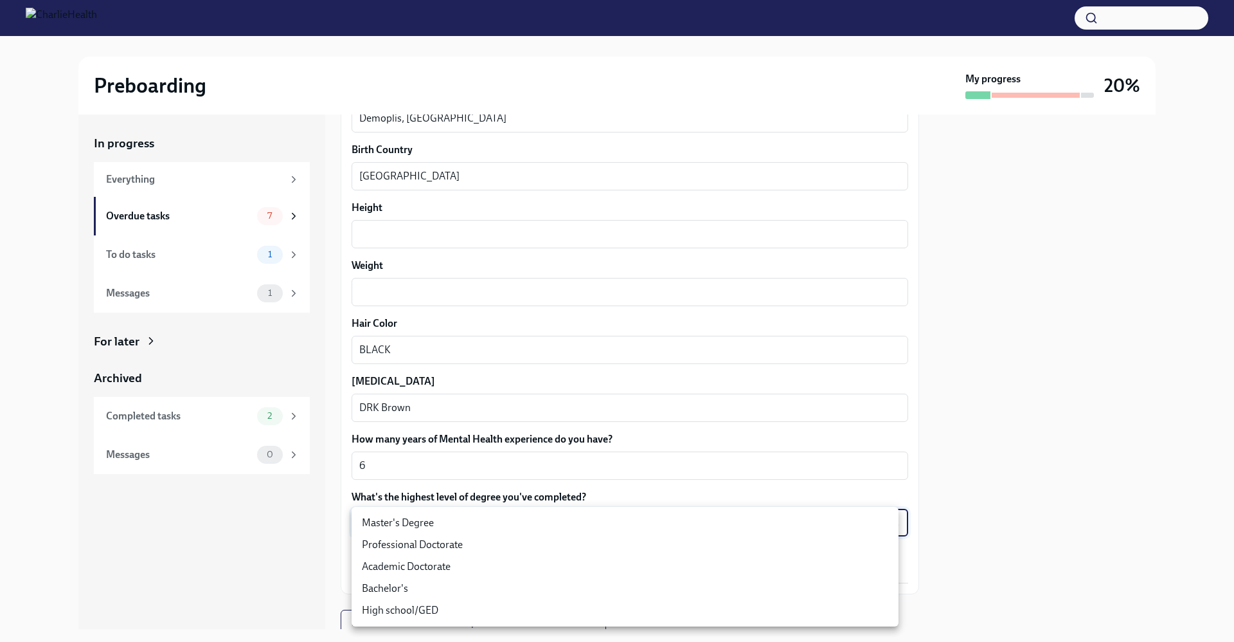
click at [431, 525] on li "Master's Degree" at bounding box center [625, 523] width 547 height 22
type input "2vBr-ghkD"
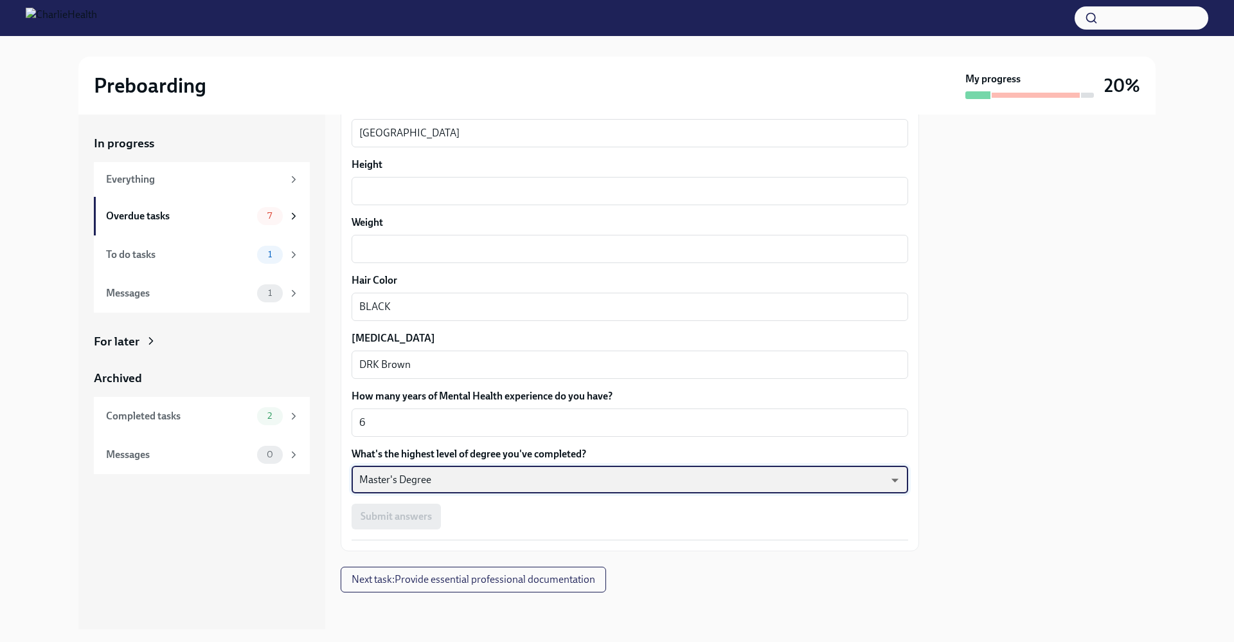
scroll to position [1035, 0]
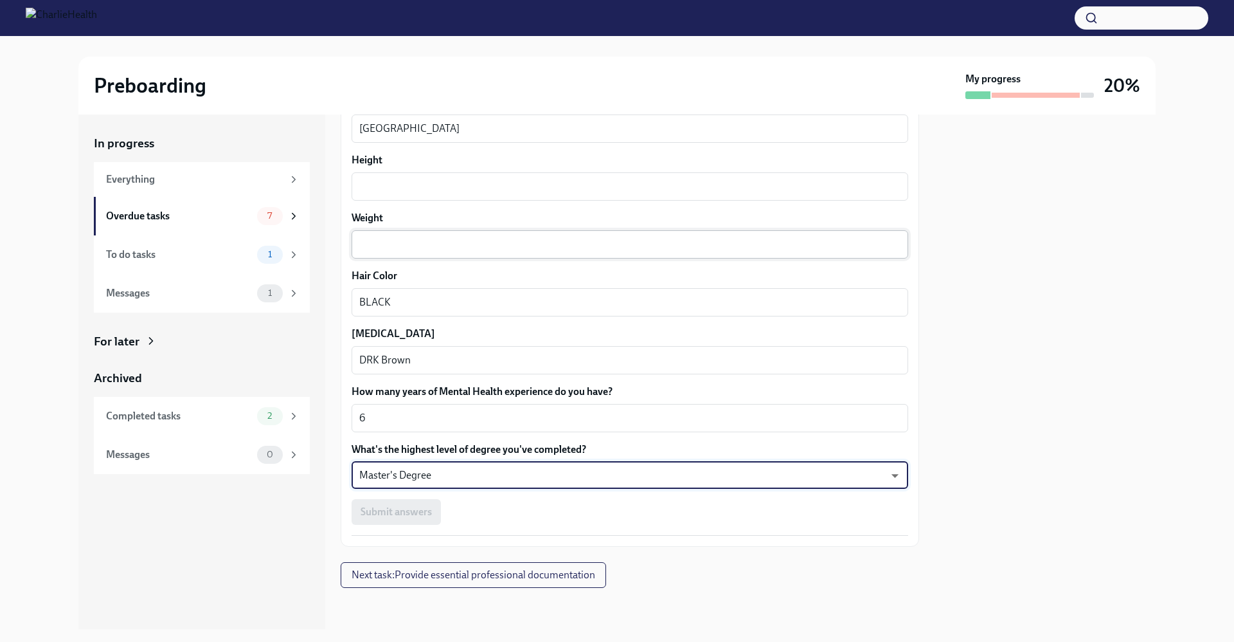
click at [433, 244] on textarea "Weight" at bounding box center [629, 244] width 541 height 15
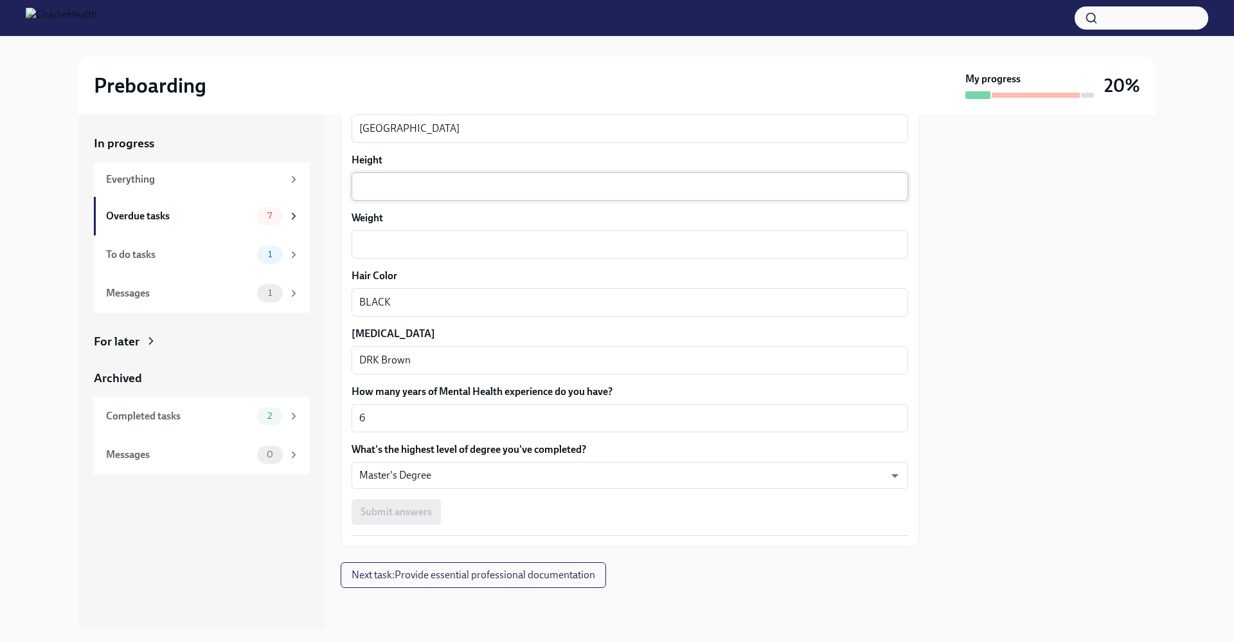
click at [426, 195] on div "x ​" at bounding box center [630, 186] width 557 height 28
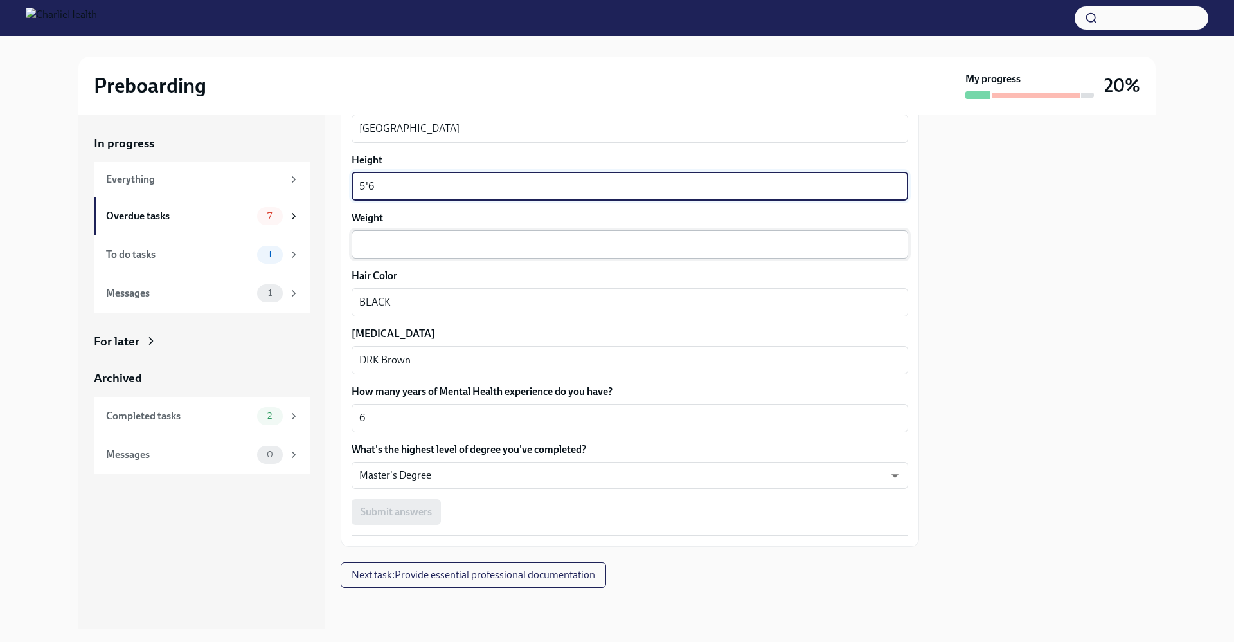
type textarea "5'6"
click at [455, 249] on textarea "Weight" at bounding box center [629, 244] width 541 height 15
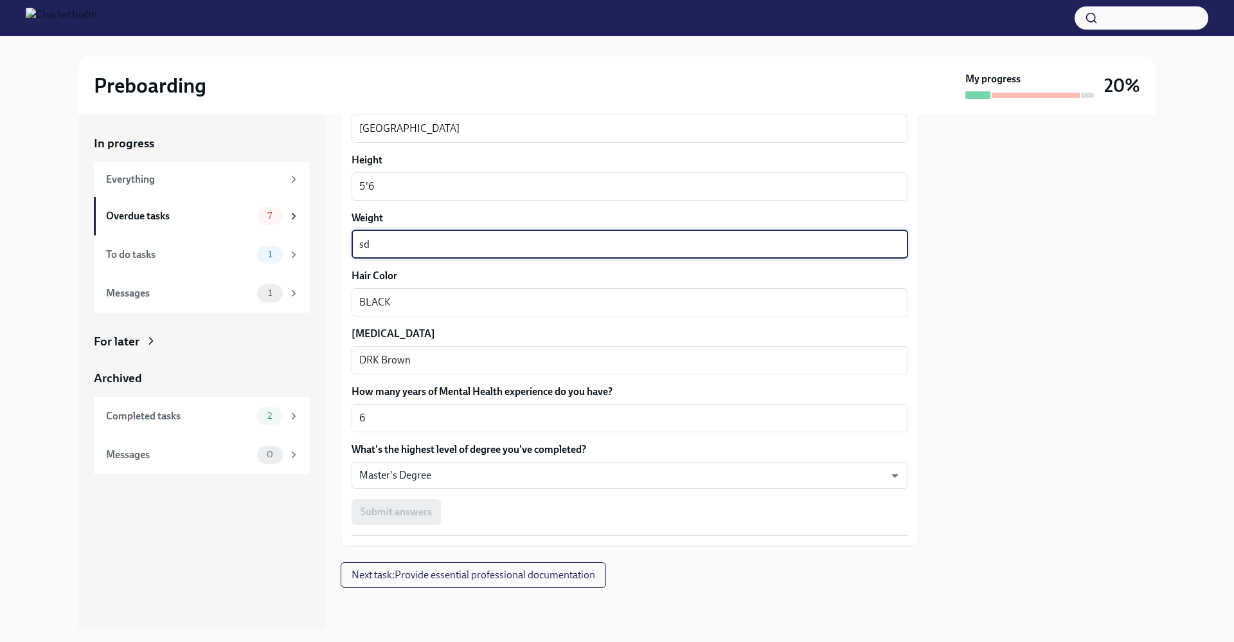
type textarea "s"
type textarea "180"
click at [728, 510] on div "Submit answers" at bounding box center [630, 512] width 557 height 26
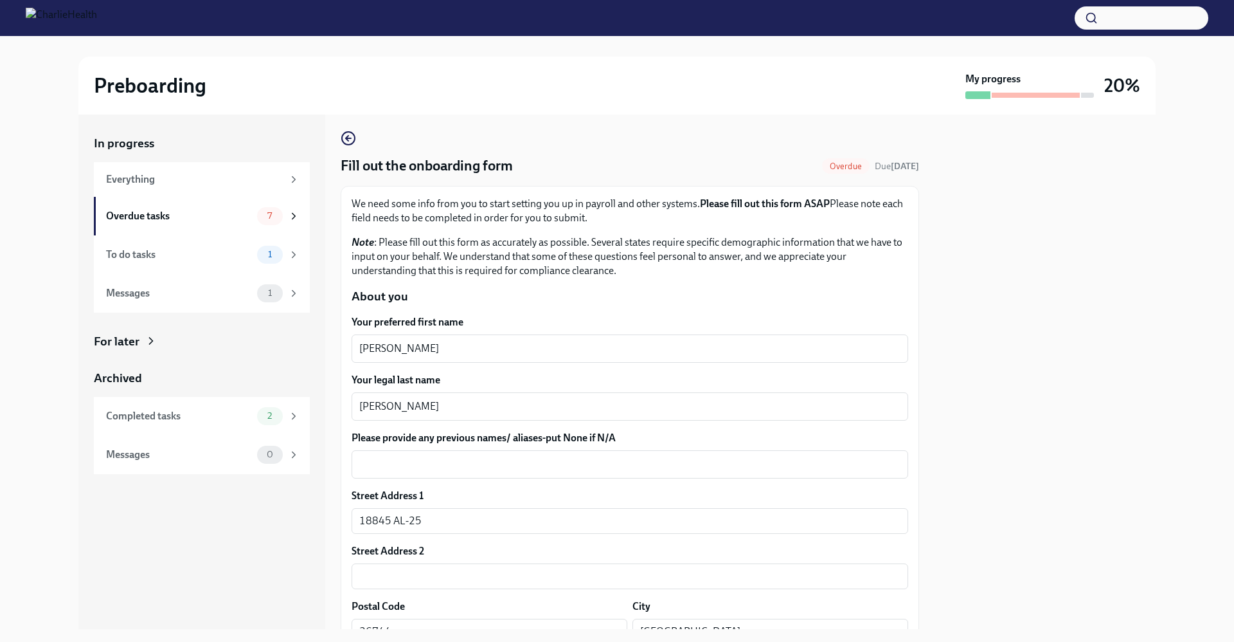
scroll to position [0, 0]
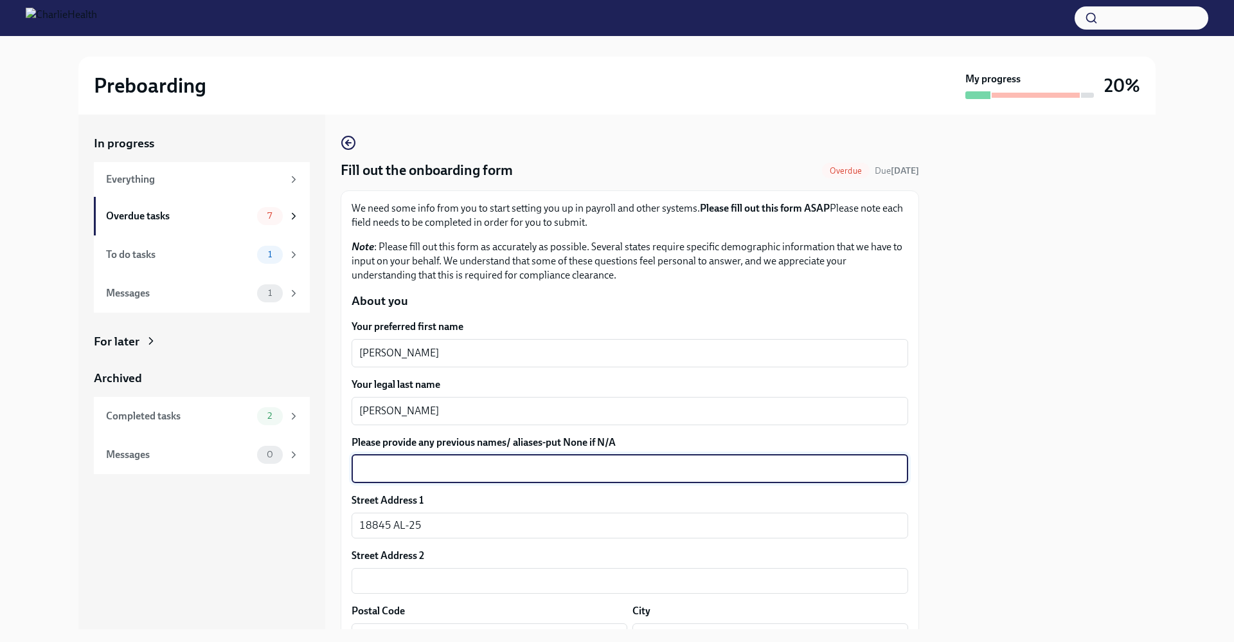
click at [402, 470] on textarea "Please provide any previous names/ aliases-put None if N/A" at bounding box center [629, 468] width 541 height 15
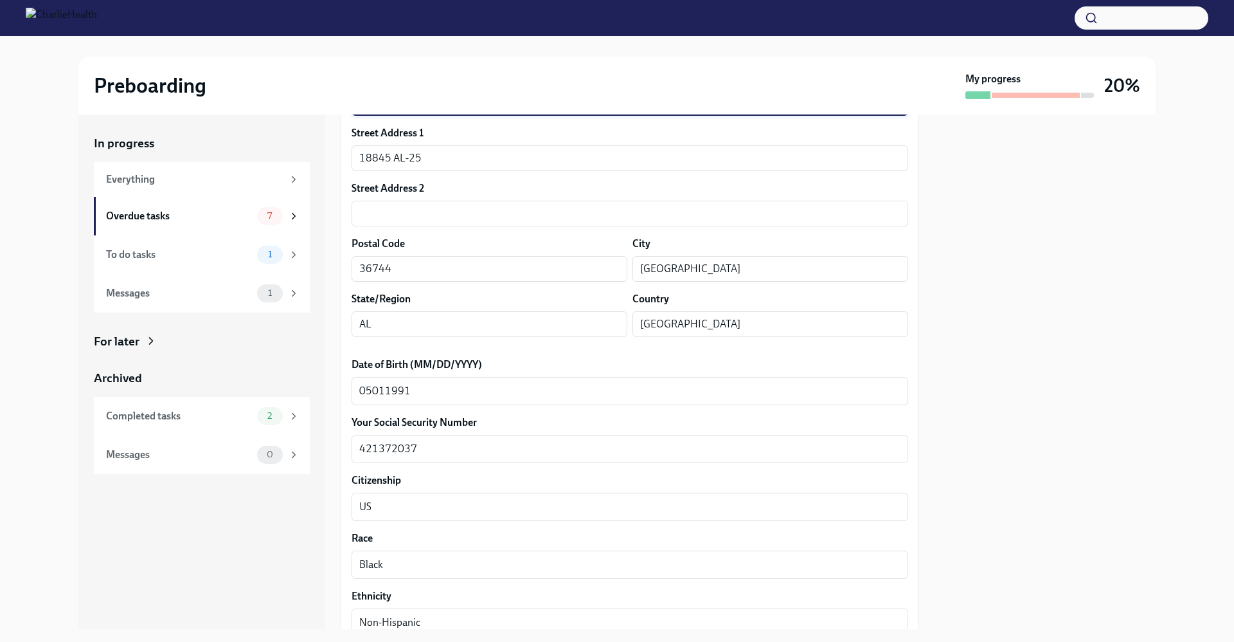
scroll to position [1035, 0]
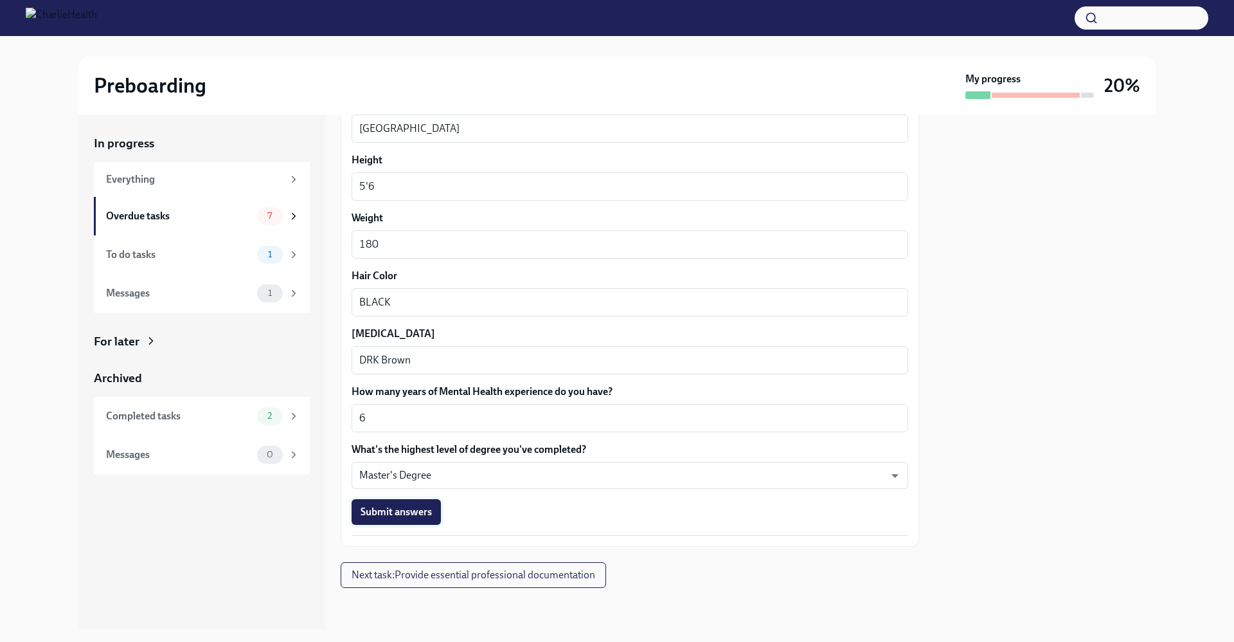
type textarea "N/A"
click at [389, 518] on span "Submit answers" at bounding box center [396, 511] width 71 height 13
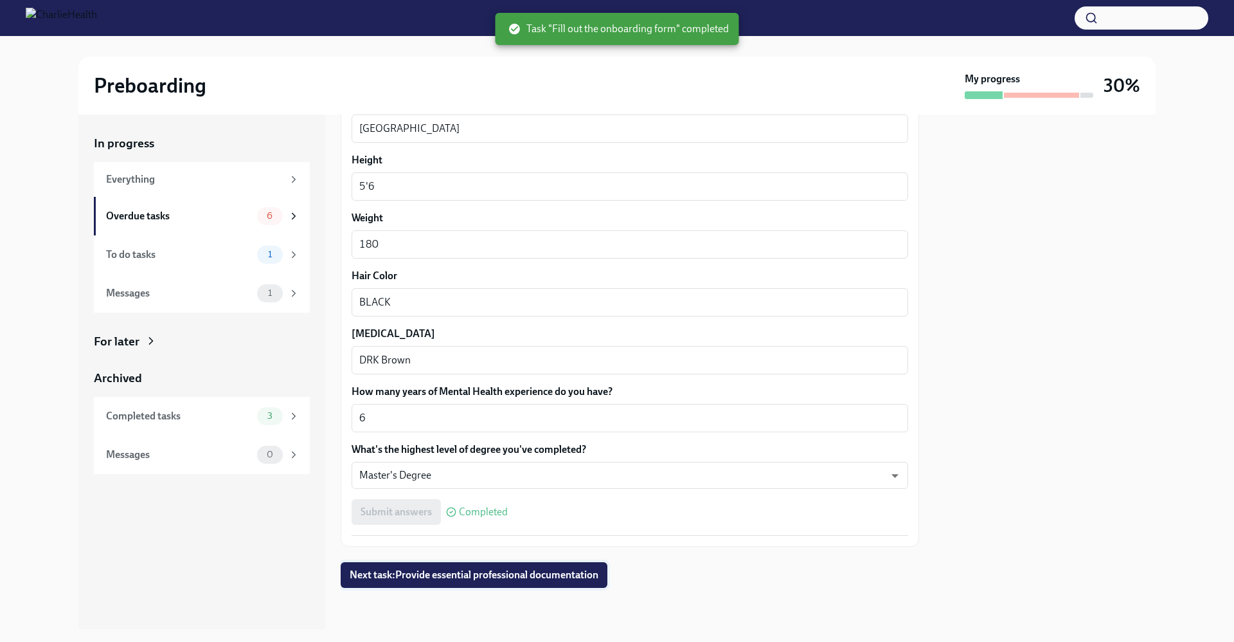
click at [563, 575] on span "Next task : Provide essential professional documentation" at bounding box center [474, 574] width 249 height 13
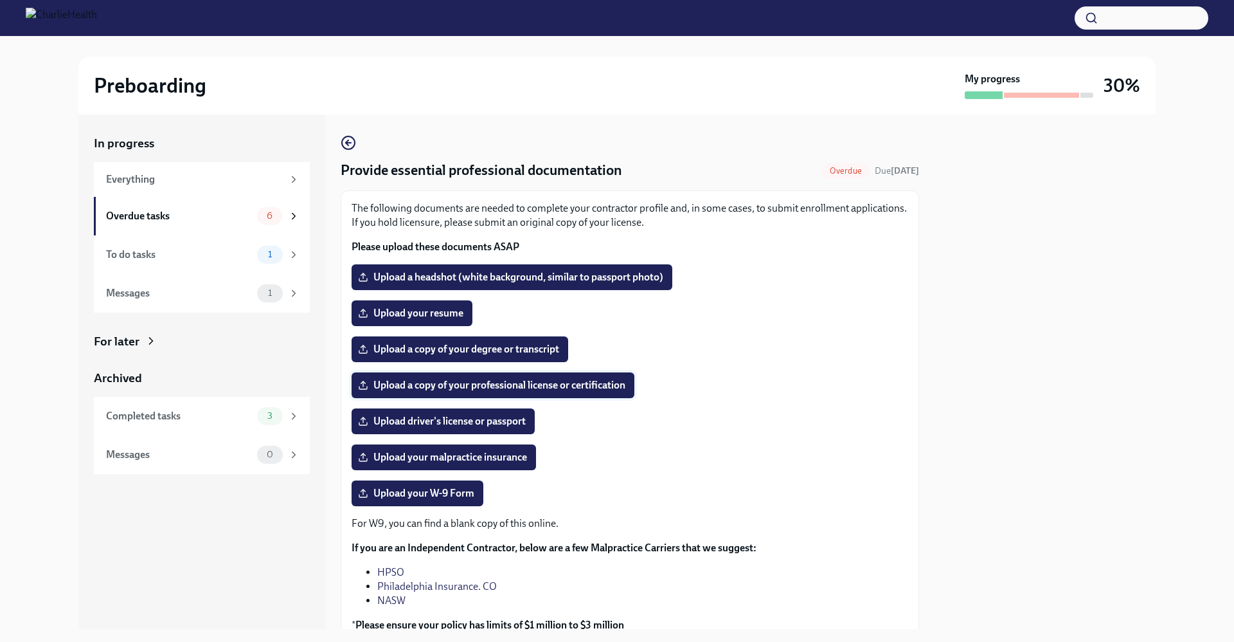
click at [602, 389] on span "Upload a copy of your professional license or certification" at bounding box center [493, 385] width 265 height 13
click at [0, 0] on input "Upload a copy of your professional license or certification" at bounding box center [0, 0] width 0 height 0
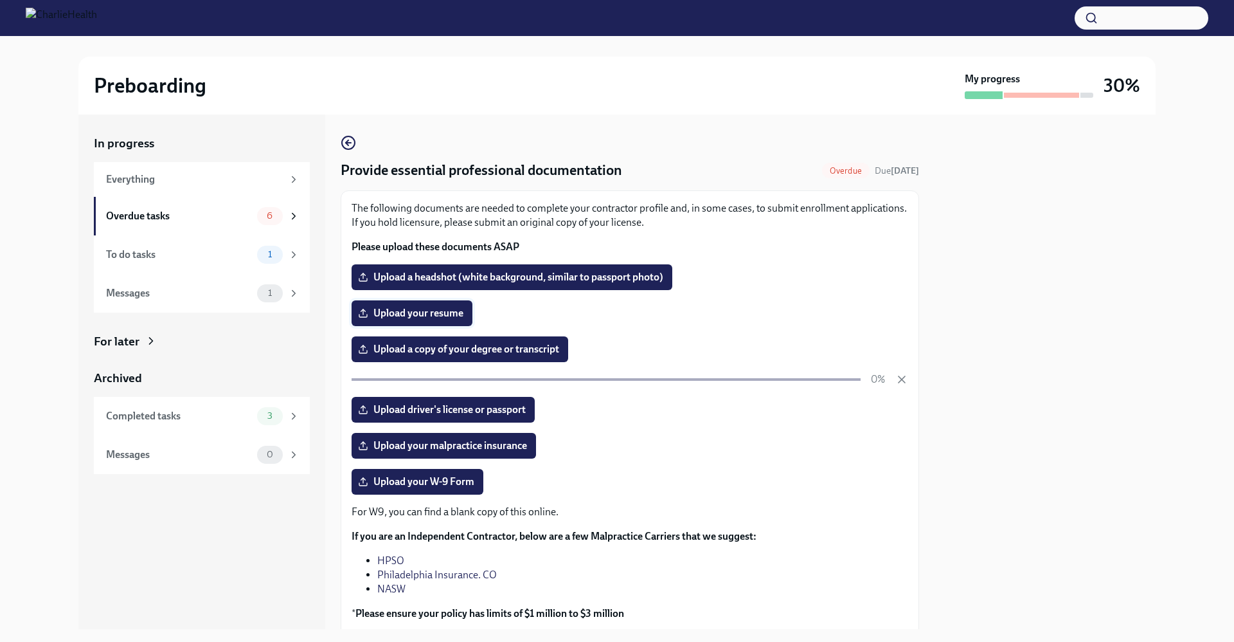
click at [449, 310] on span "Upload your resume" at bounding box center [412, 313] width 103 height 13
click at [0, 0] on input "Upload your resume" at bounding box center [0, 0] width 0 height 0
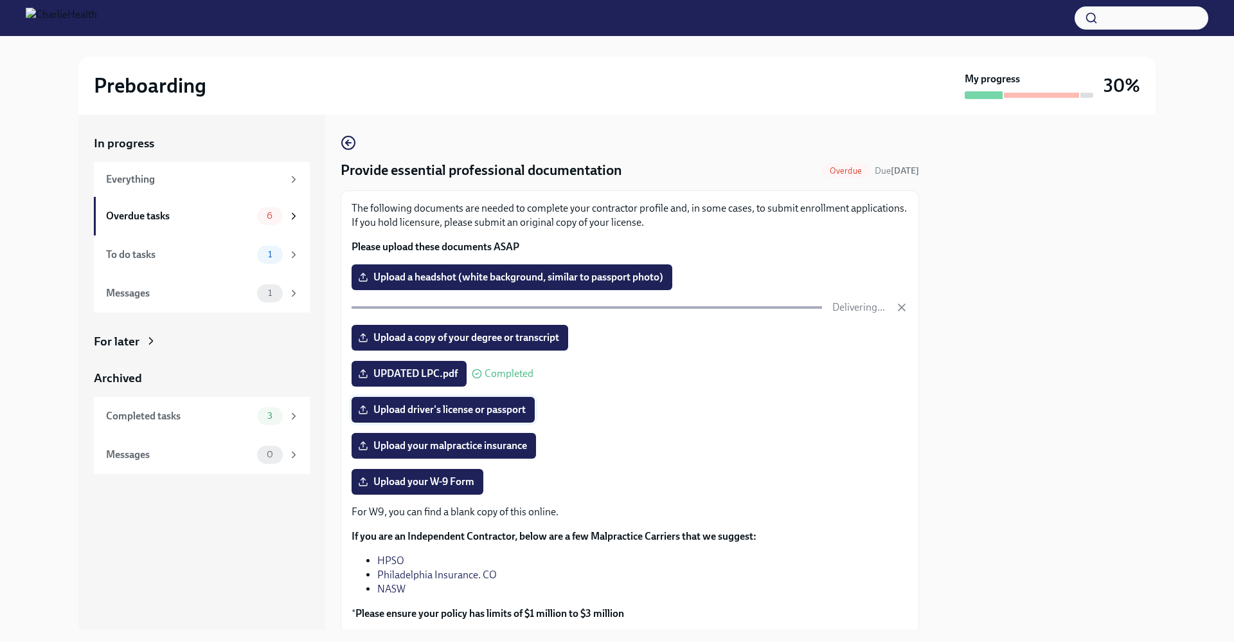
click at [496, 411] on span "Upload driver's license or passport" at bounding box center [443, 409] width 165 height 13
click at [0, 0] on input "Upload driver's license or passport" at bounding box center [0, 0] width 0 height 0
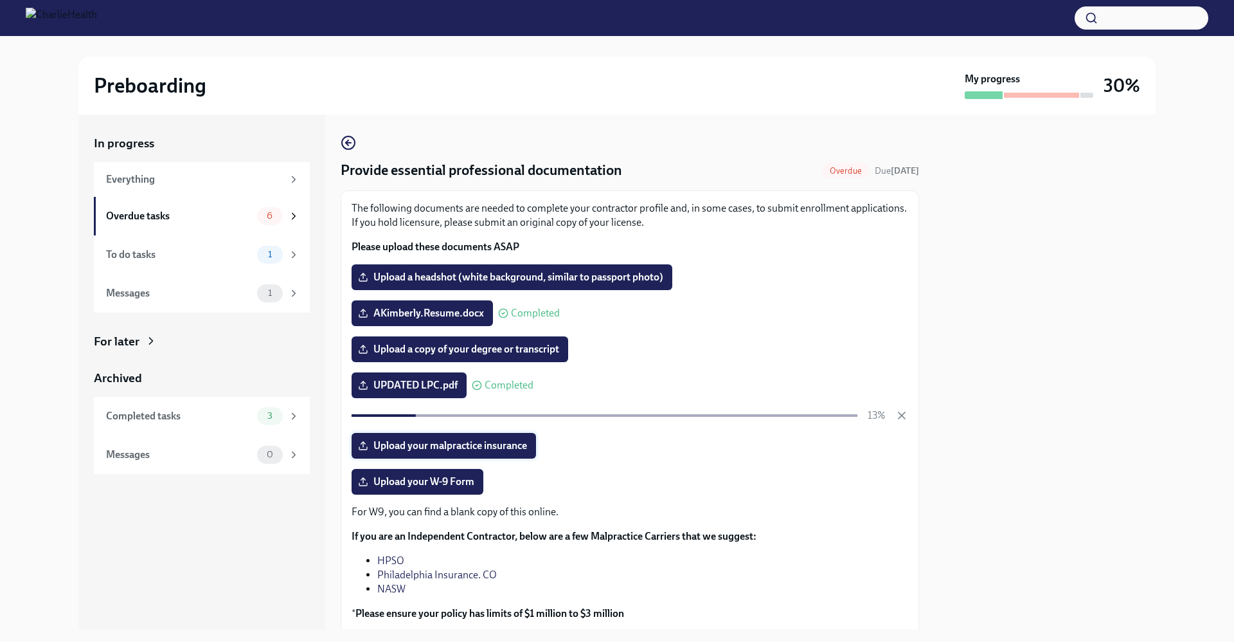
click at [489, 447] on span "Upload your malpractice insurance" at bounding box center [444, 445] width 167 height 13
click at [0, 0] on input "Upload your malpractice insurance" at bounding box center [0, 0] width 0 height 0
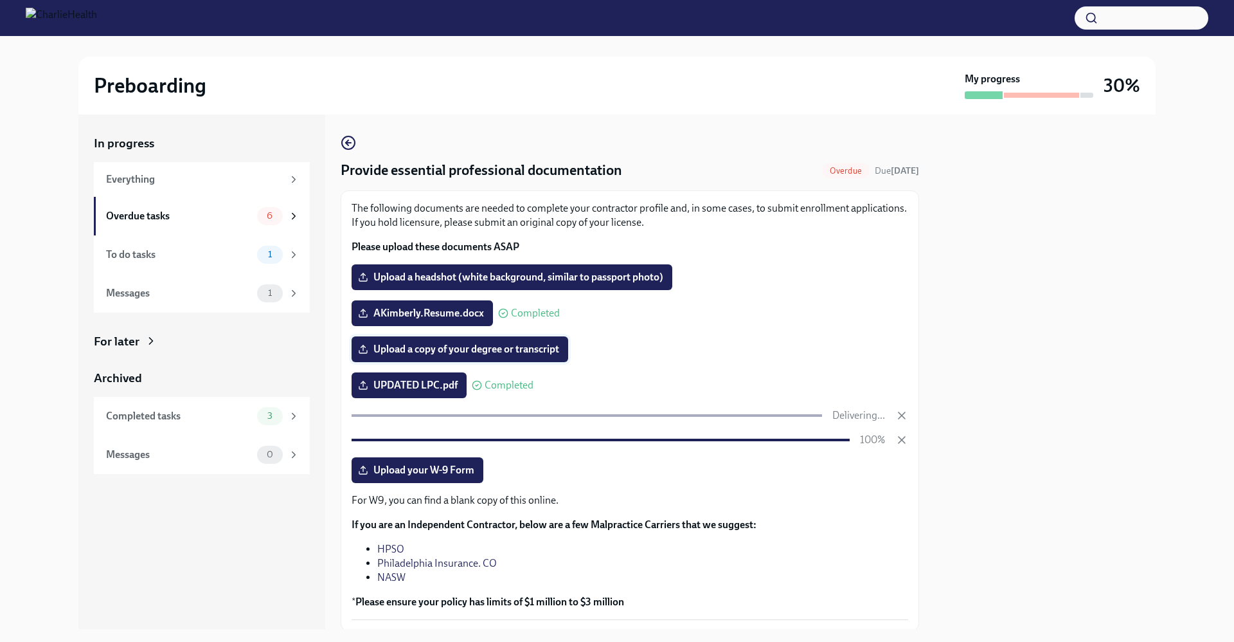
click at [548, 357] on label "Upload a copy of your degree or transcript" at bounding box center [460, 349] width 217 height 26
click at [0, 0] on input "Upload a copy of your degree or transcript" at bounding box center [0, 0] width 0 height 0
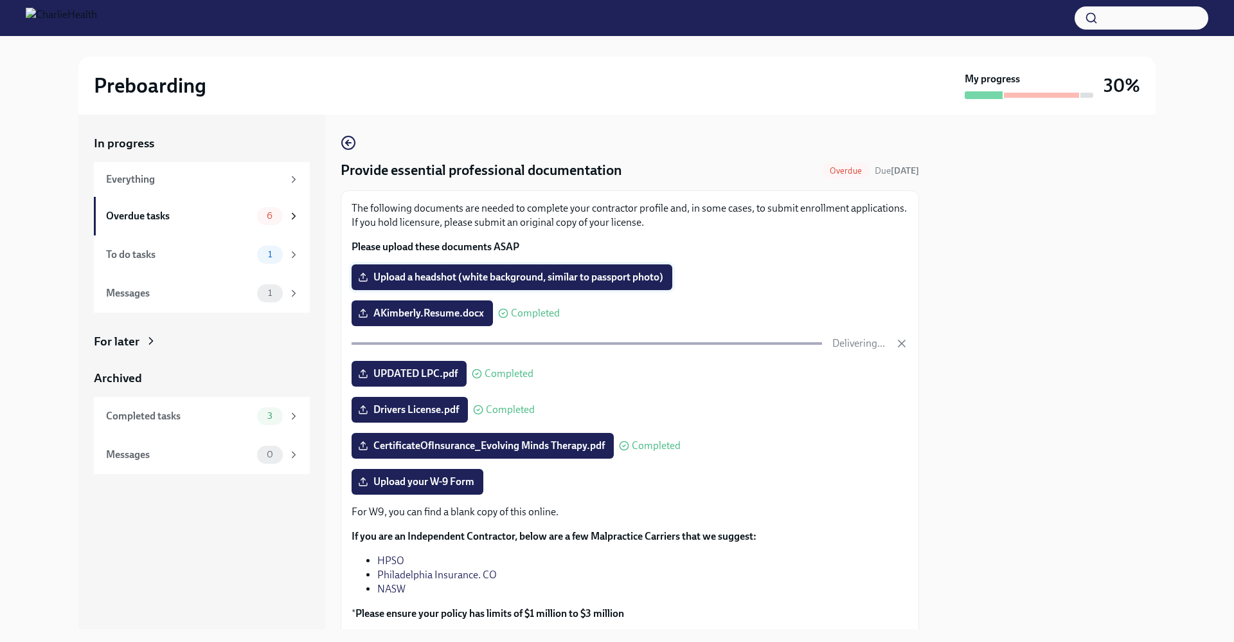
click at [600, 285] on label "Upload a headshot (white background, similar to passport photo)" at bounding box center [512, 277] width 321 height 26
click at [0, 0] on input "Upload a headshot (white background, similar to passport photo)" at bounding box center [0, 0] width 0 height 0
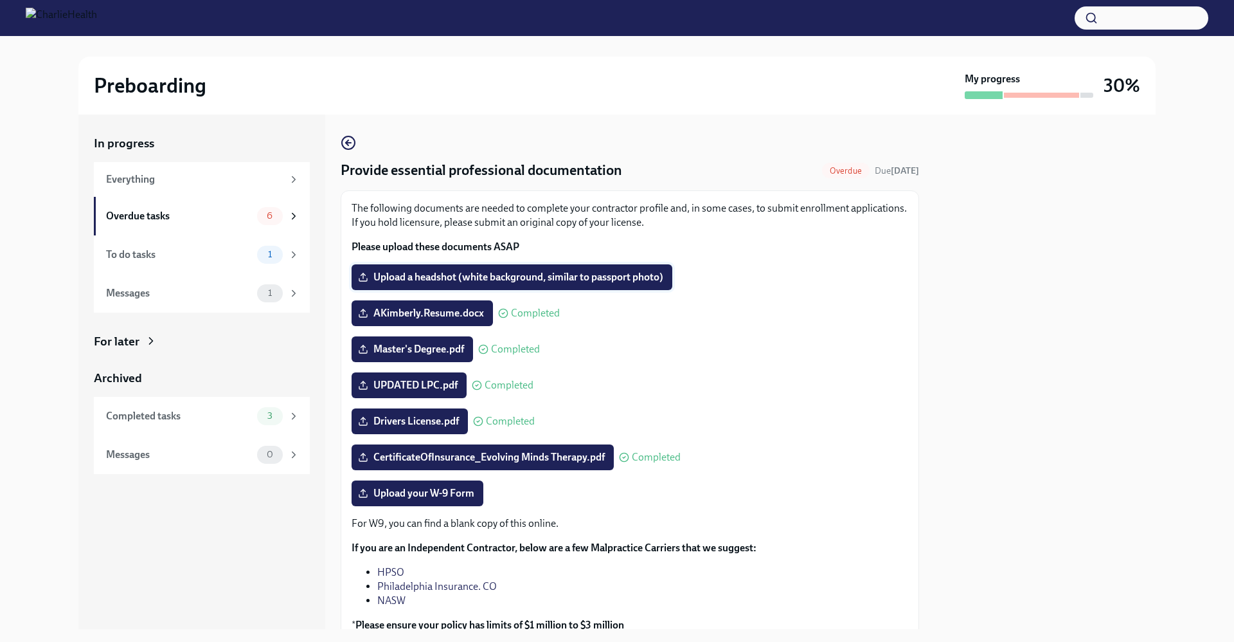
click at [497, 282] on span "Upload a headshot (white background, similar to passport photo)" at bounding box center [512, 277] width 303 height 13
click at [0, 0] on input "Upload a headshot (white background, similar to passport photo)" at bounding box center [0, 0] width 0 height 0
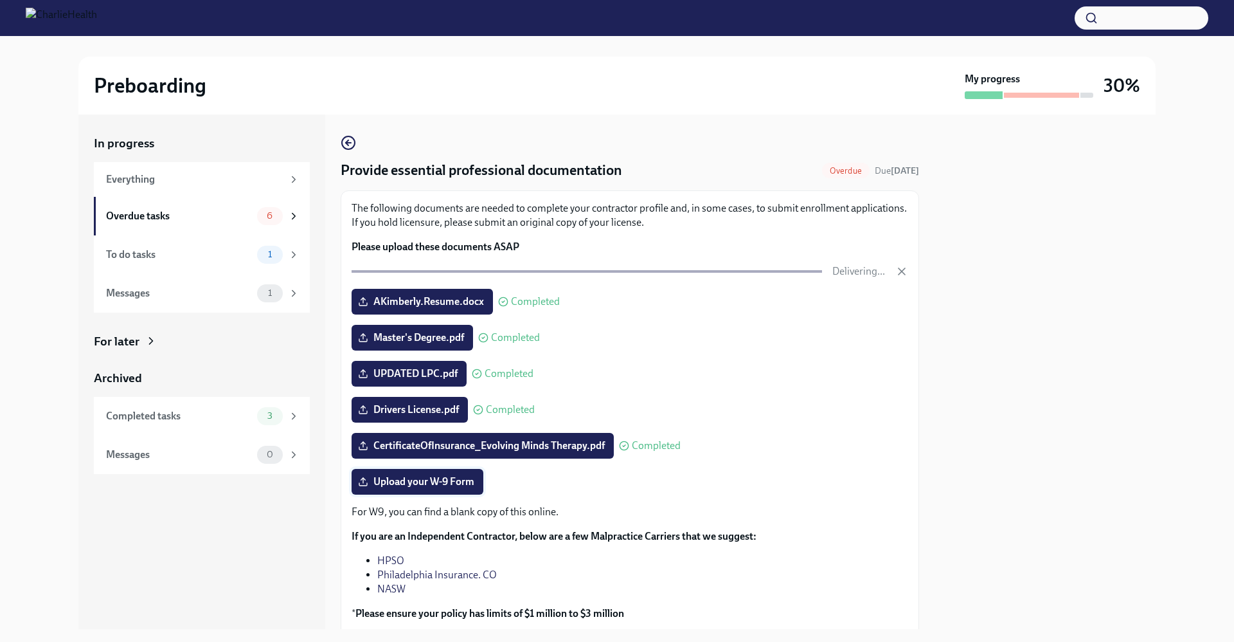
click at [448, 484] on span "Upload your W-9 Form" at bounding box center [418, 481] width 114 height 13
click at [0, 0] on input "Upload your W-9 Form" at bounding box center [0, 0] width 0 height 0
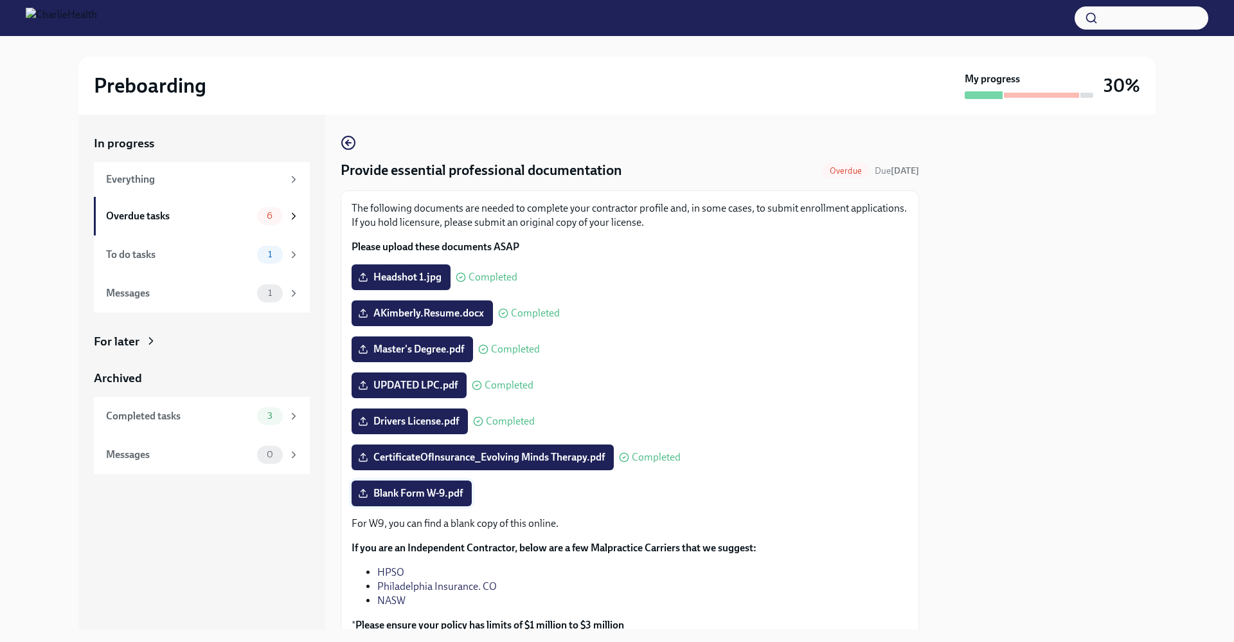
click at [363, 488] on icon at bounding box center [363, 493] width 10 height 10
click at [0, 0] on input "Blank Form W-9.pdf" at bounding box center [0, 0] width 0 height 0
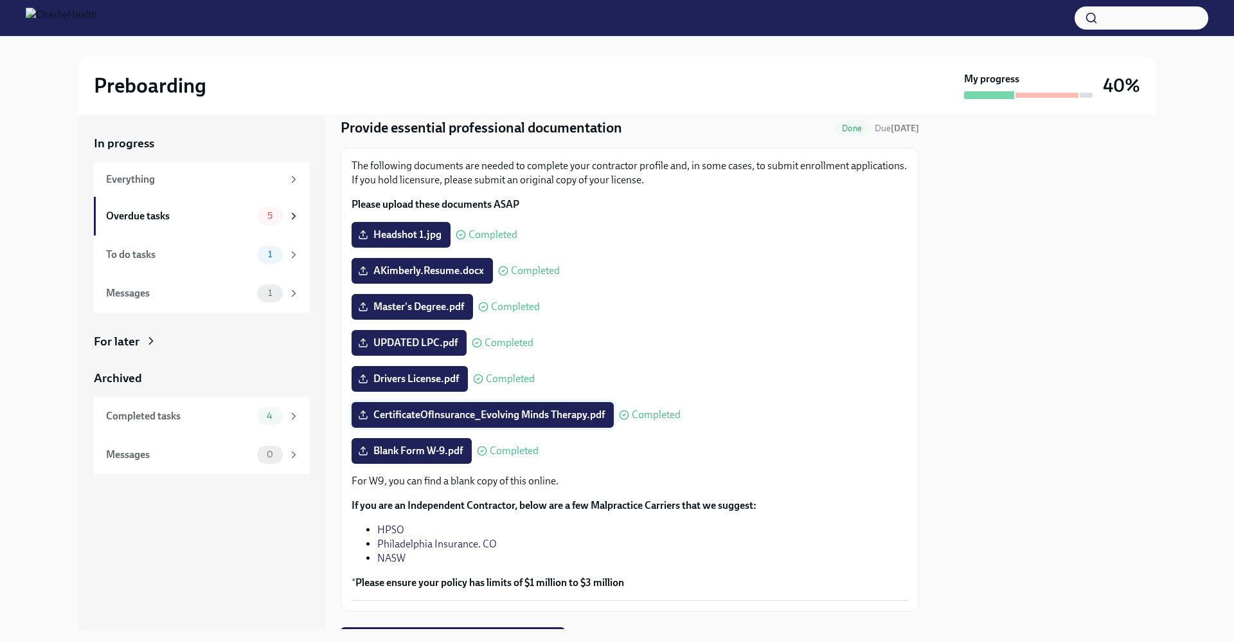
scroll to position [107, 0]
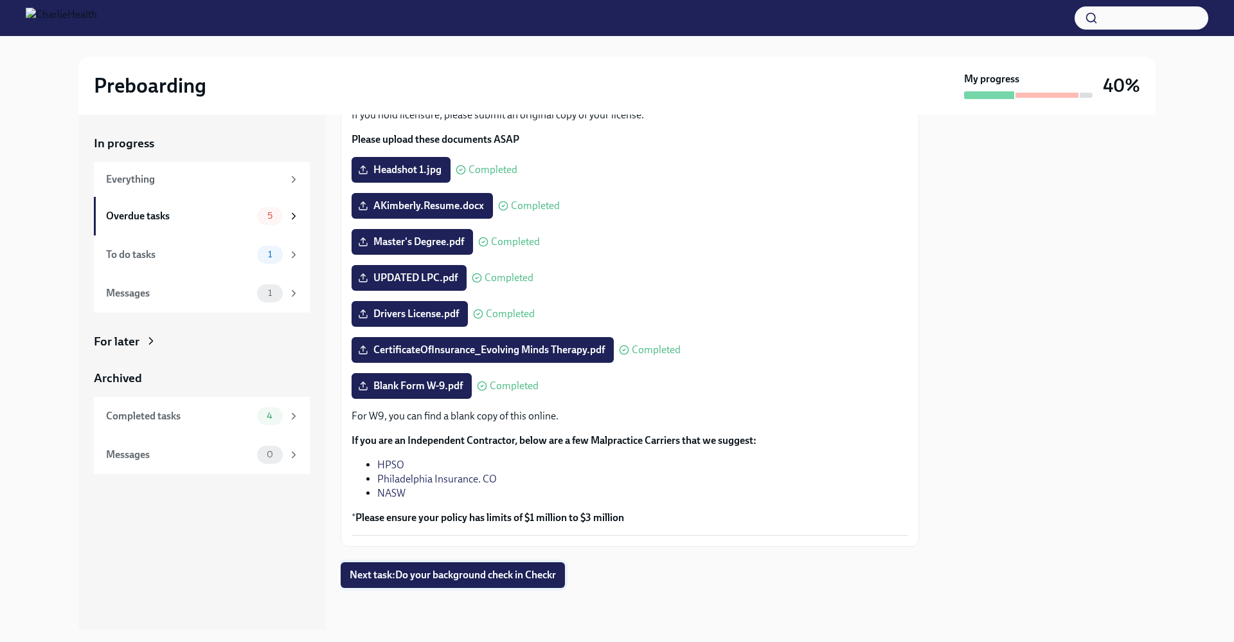
click at [517, 581] on span "Next task : Do your background check in Checkr" at bounding box center [453, 574] width 206 height 13
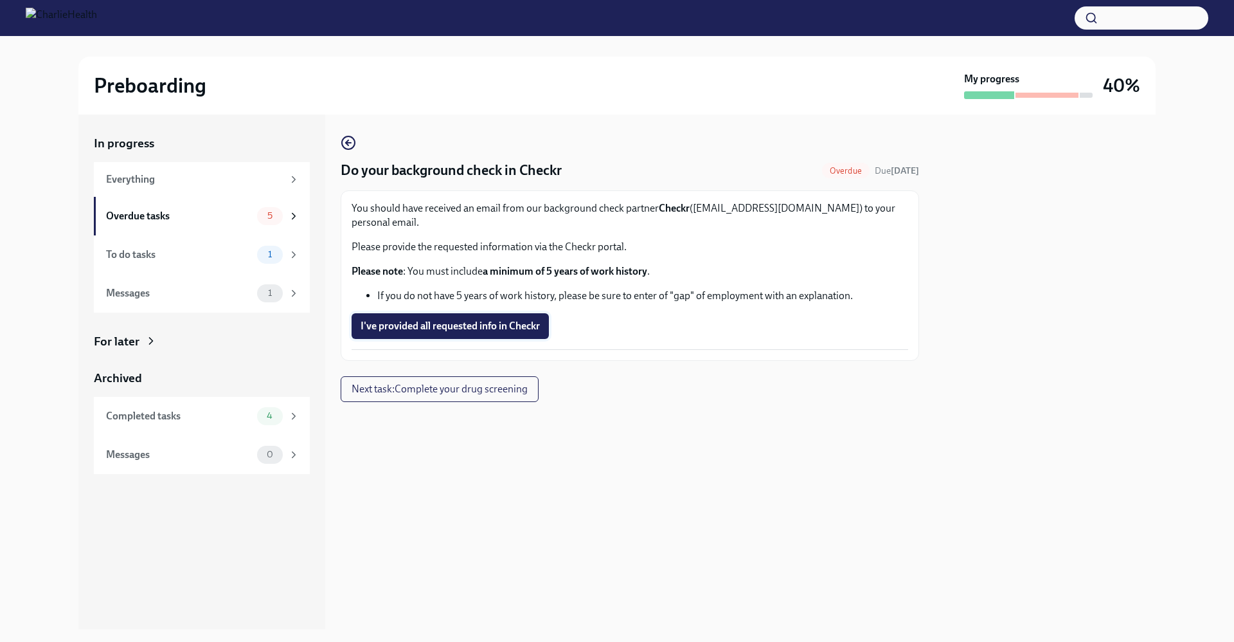
click at [501, 320] on span "I've provided all requested info in Checkr" at bounding box center [450, 326] width 179 height 13
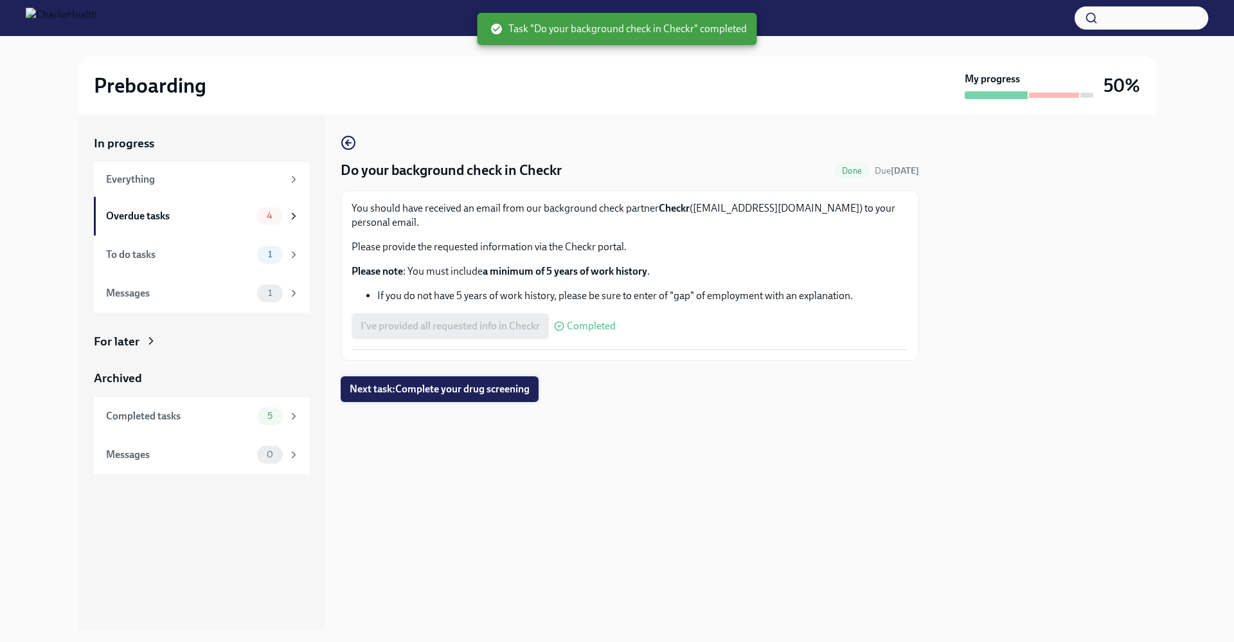
click at [497, 383] on span "Next task : Complete your drug screening" at bounding box center [440, 389] width 180 height 13
